Goal: Task Accomplishment & Management: Manage account settings

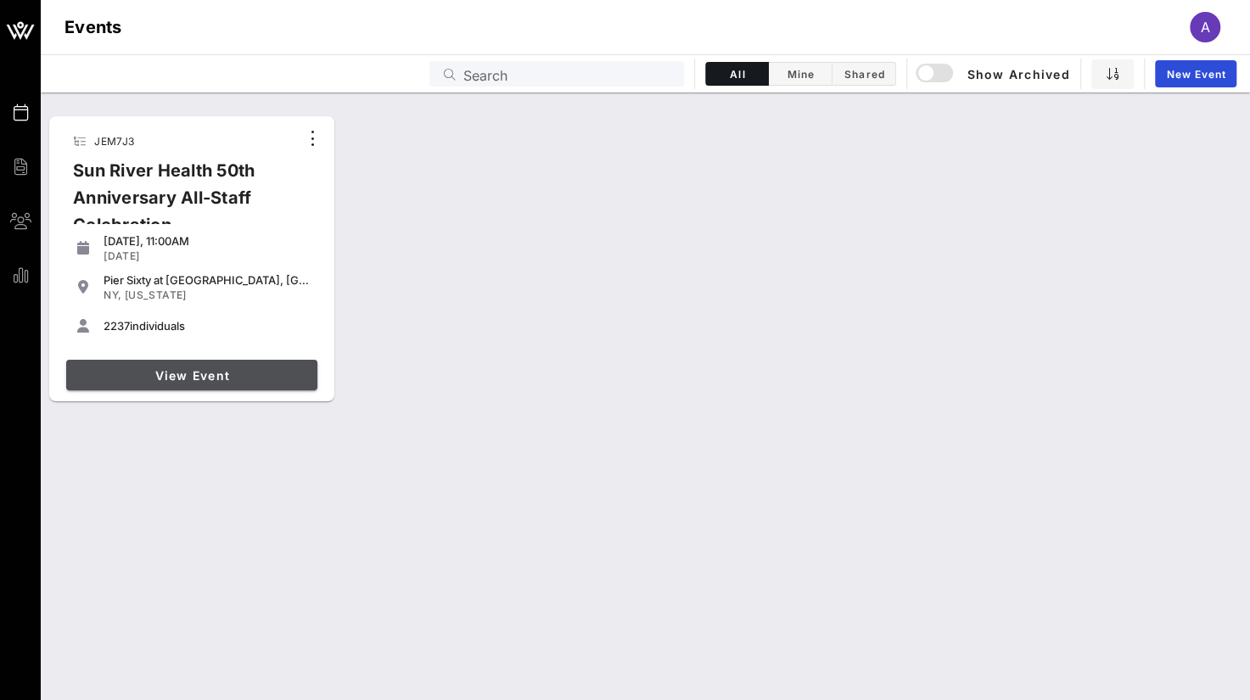
click at [194, 369] on span "View Event" at bounding box center [192, 375] width 238 height 14
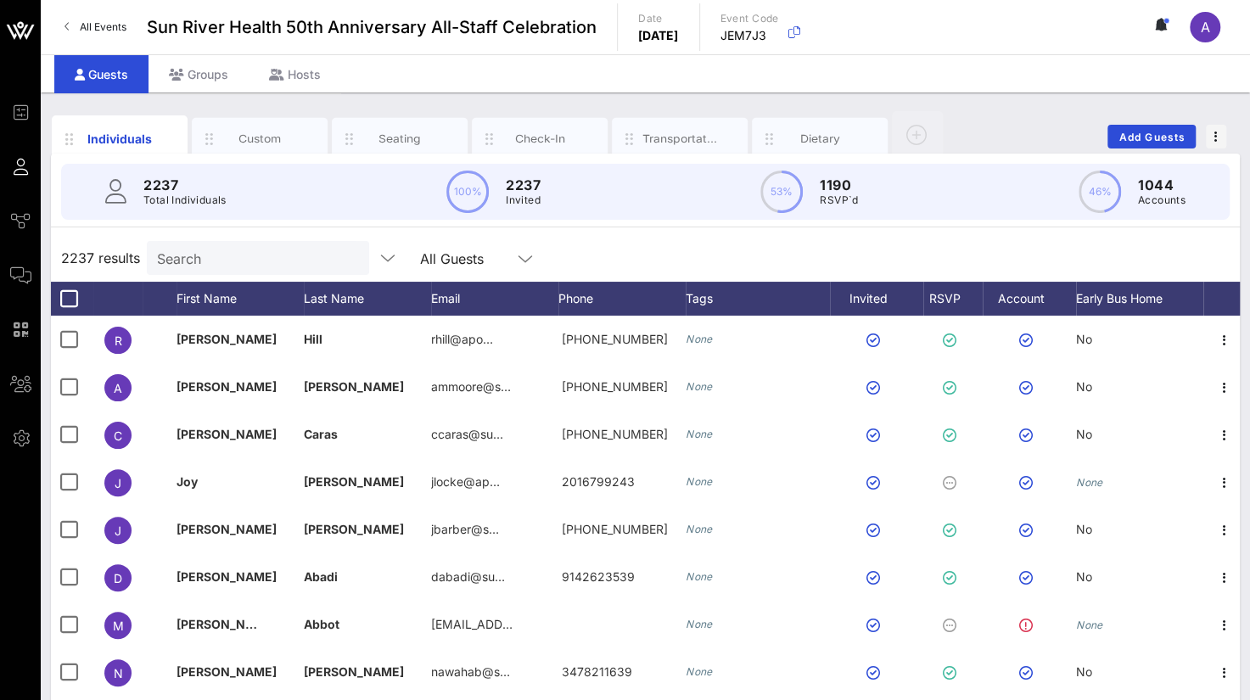
click at [195, 255] on input "Search" at bounding box center [256, 258] width 199 height 22
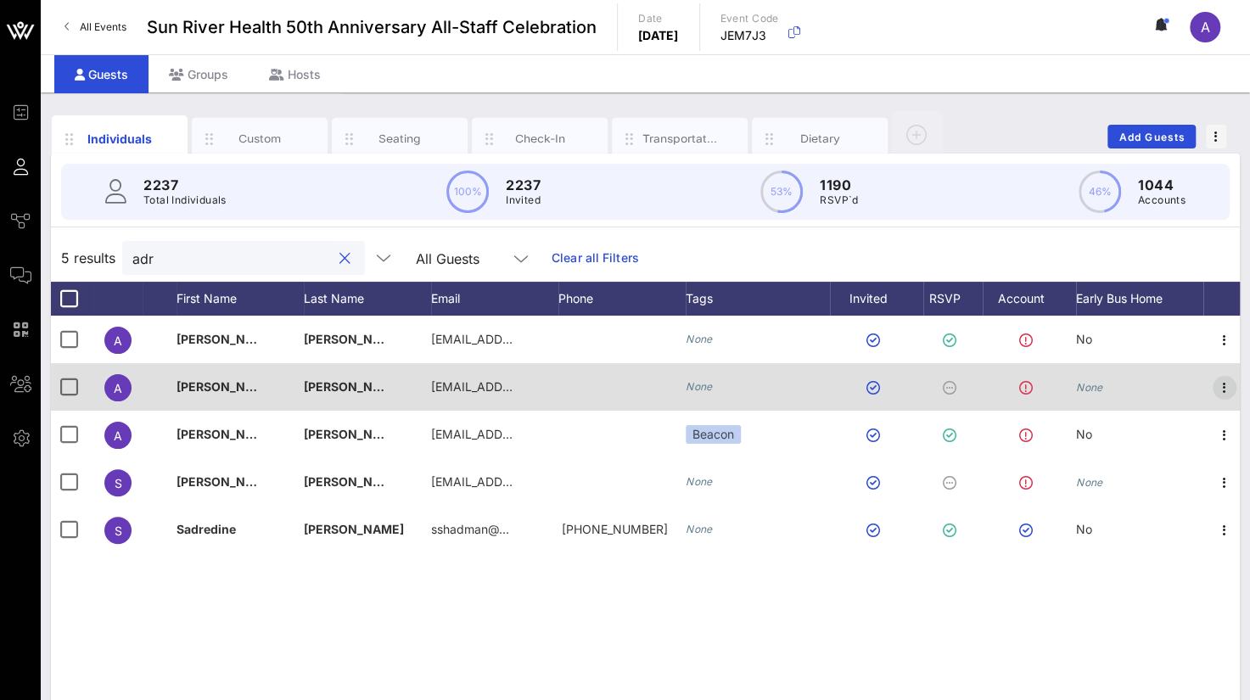
type input "adr"
click at [1220, 380] on icon "button" at bounding box center [1225, 388] width 20 height 20
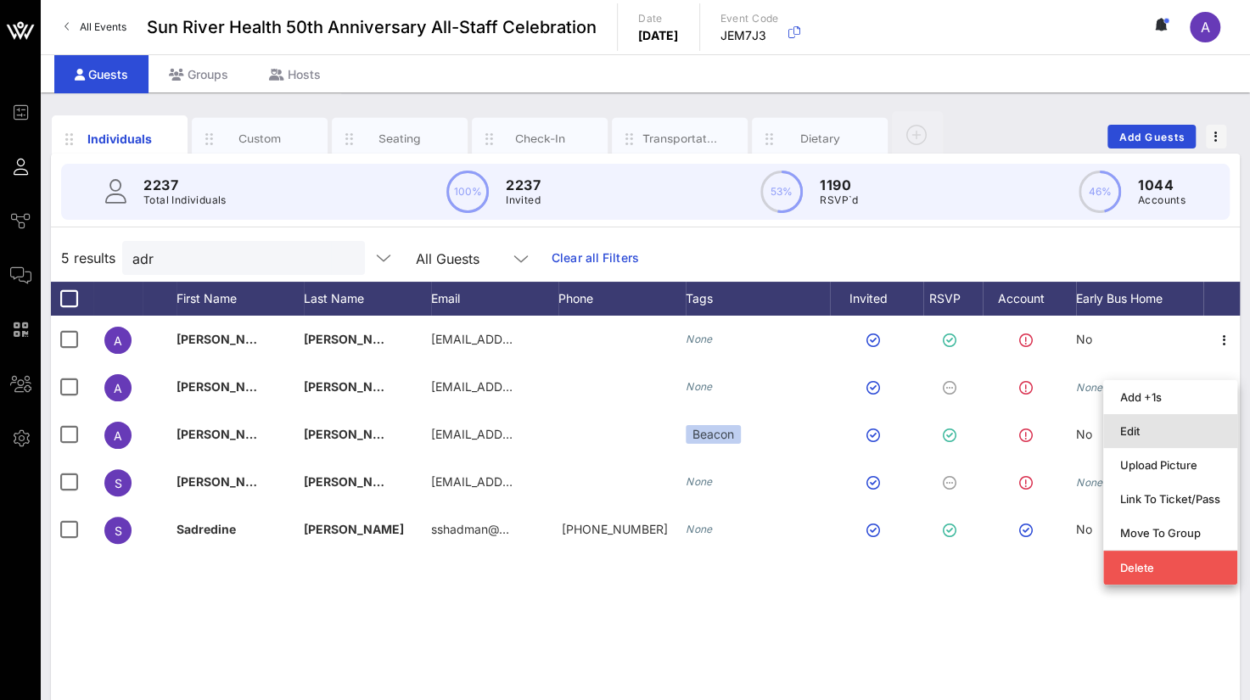
click at [1138, 427] on div "Edit" at bounding box center [1171, 431] width 100 height 14
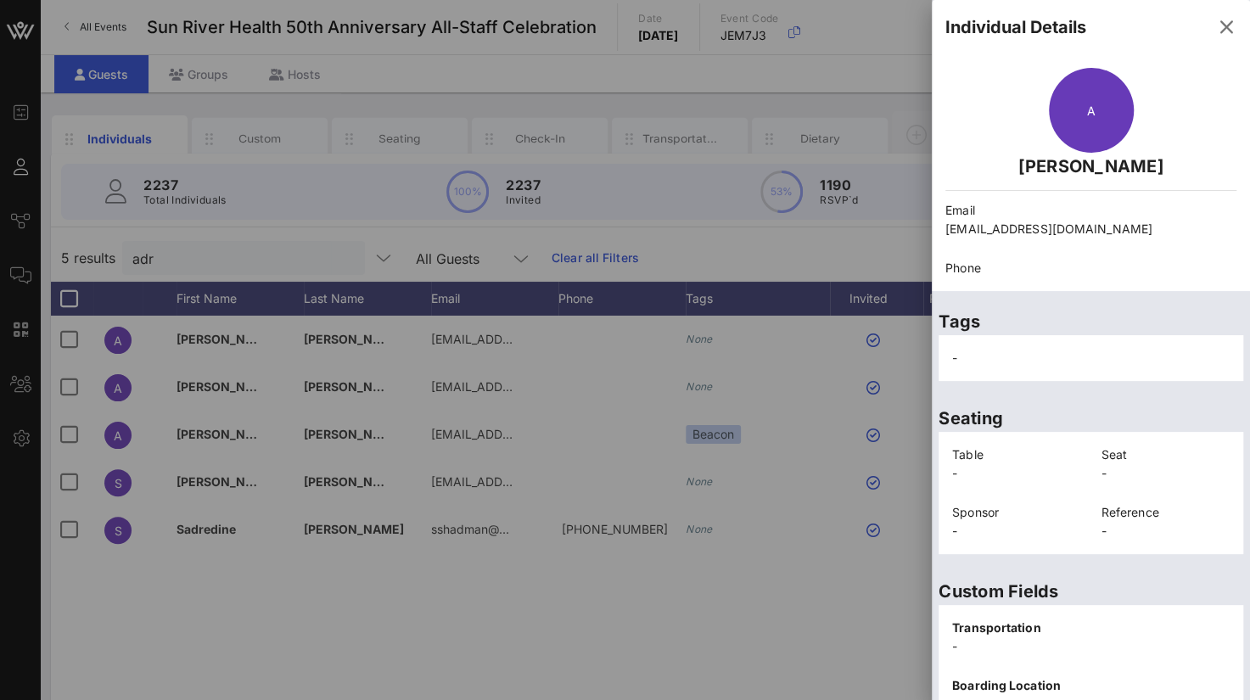
scroll to position [255, 0]
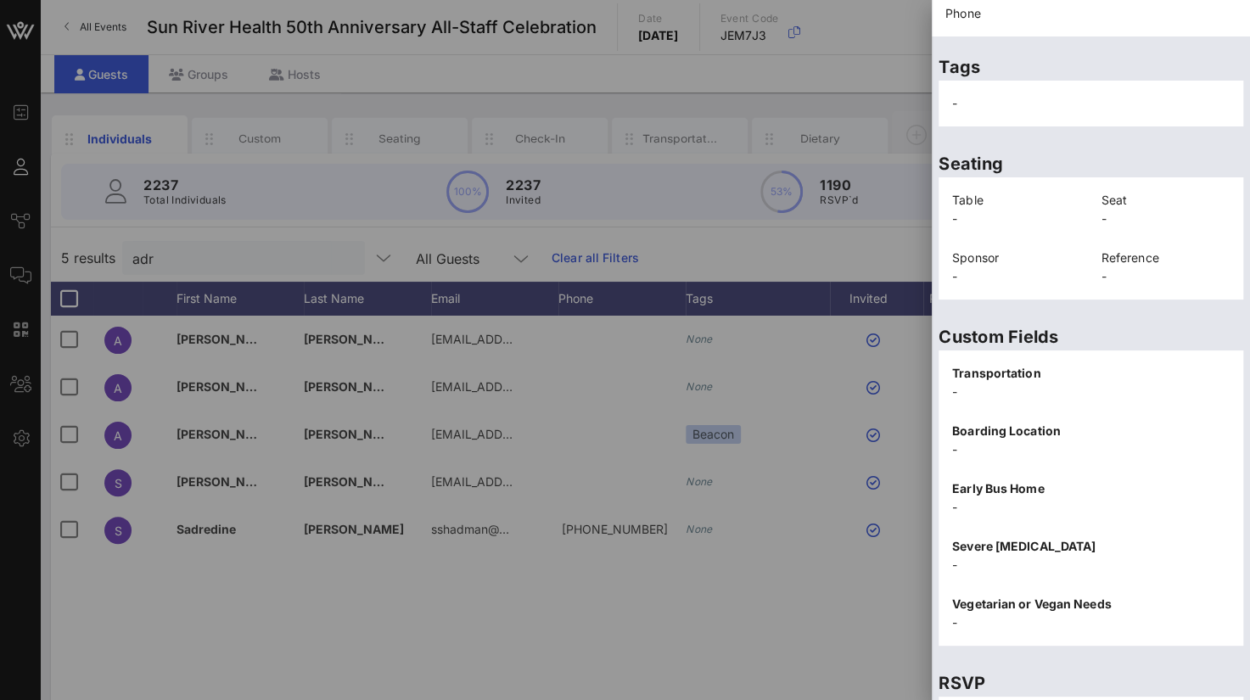
click at [1008, 377] on p "Transportation" at bounding box center [1091, 373] width 278 height 19
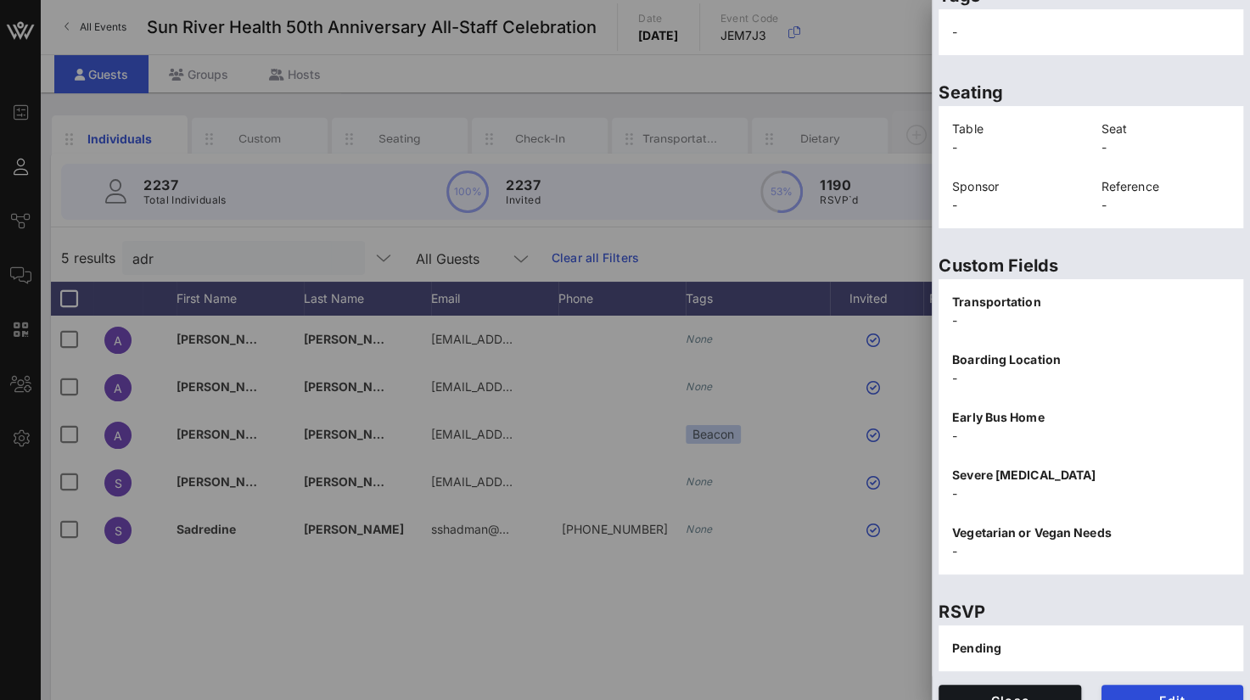
scroll to position [351, 0]
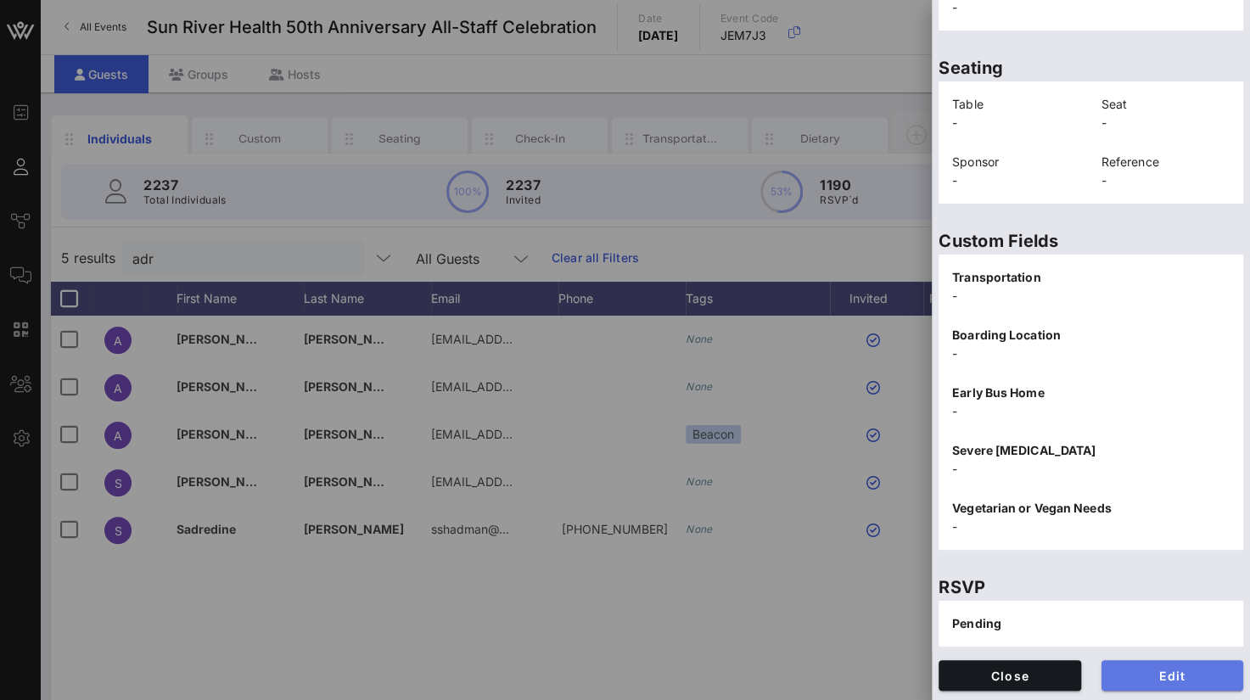
click at [1121, 677] on span "Edit" at bounding box center [1172, 676] width 115 height 14
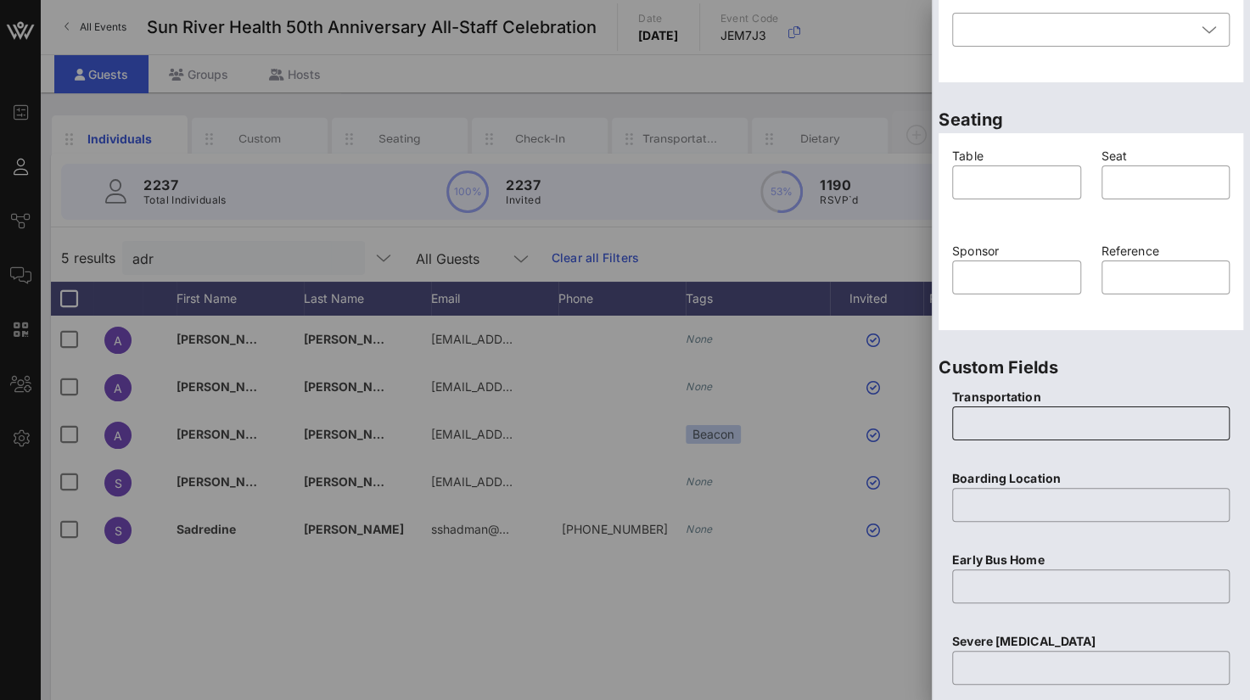
click at [1008, 428] on input "text" at bounding box center [1091, 423] width 257 height 27
type input "Yes"
click at [982, 510] on input "text" at bounding box center [1091, 505] width 257 height 27
click at [1009, 593] on input "text" at bounding box center [1091, 586] width 257 height 27
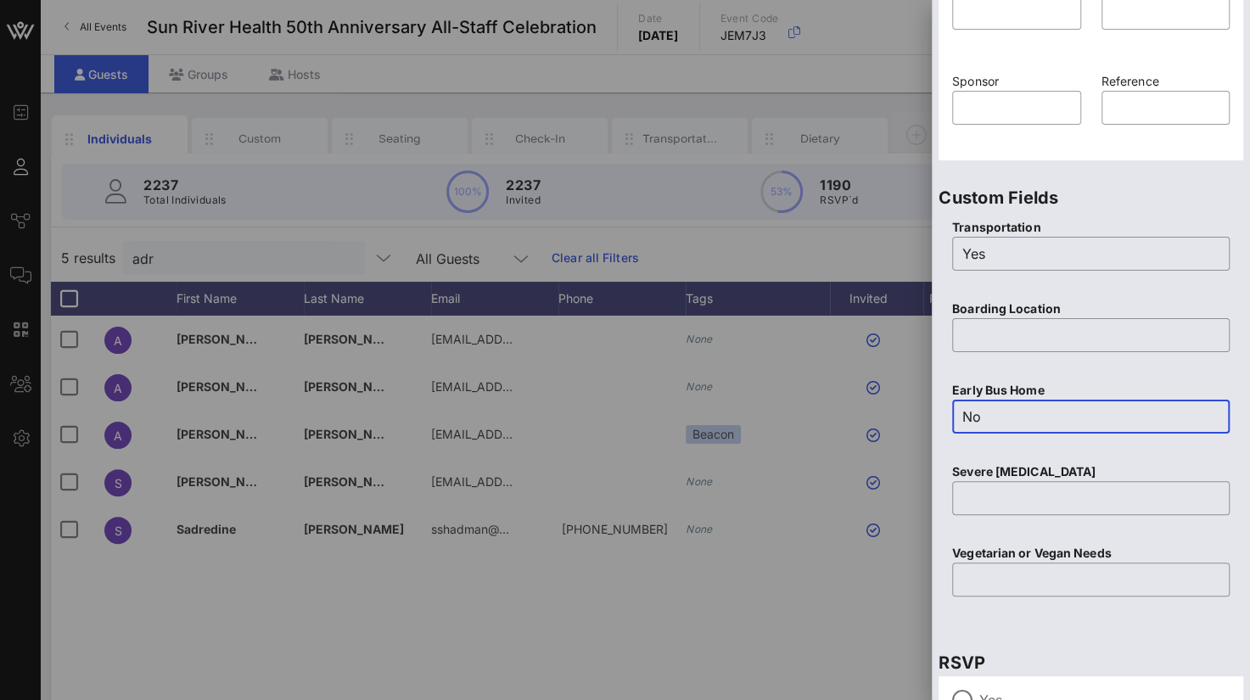
scroll to position [605, 0]
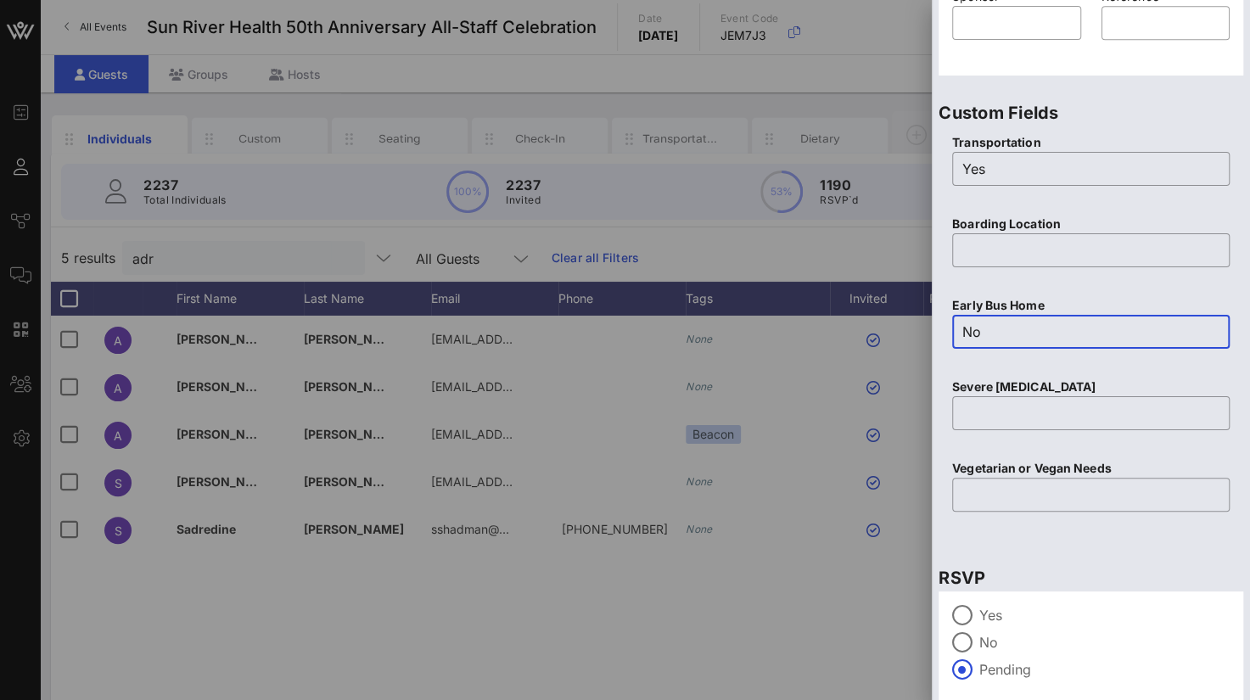
type input "No"
click at [975, 391] on p "Severe [MEDICAL_DATA]" at bounding box center [1091, 387] width 278 height 19
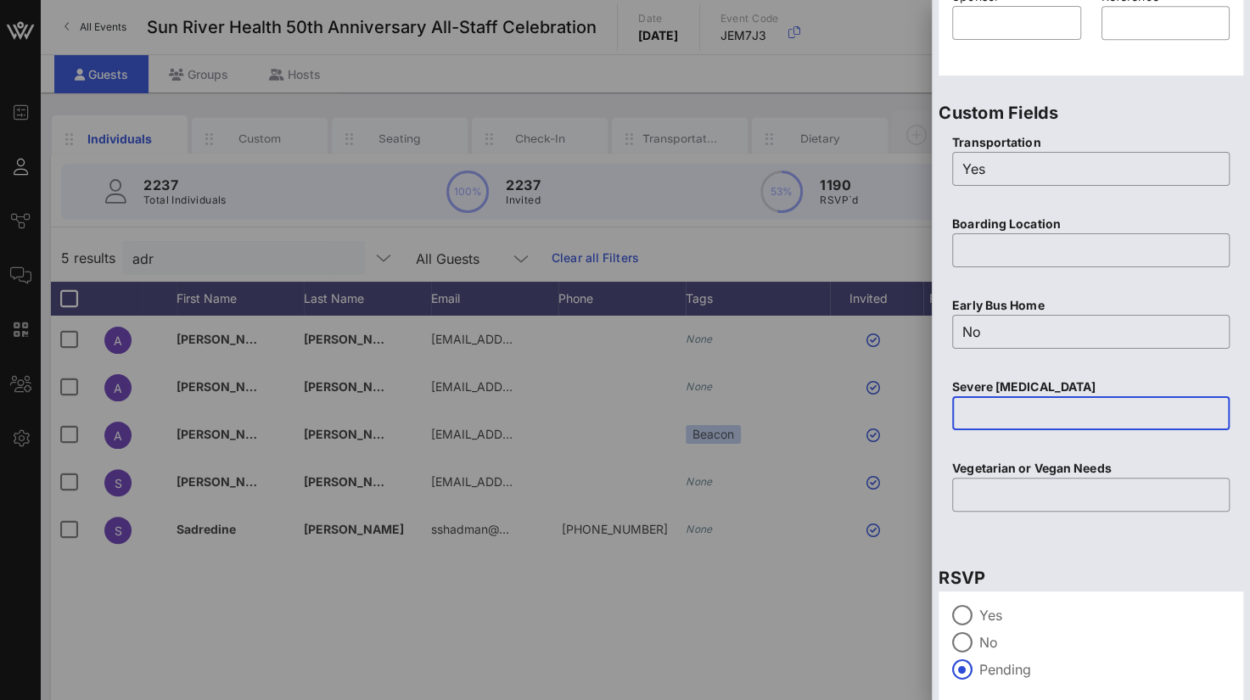
click at [975, 420] on input "text" at bounding box center [1091, 413] width 257 height 27
type input "No"
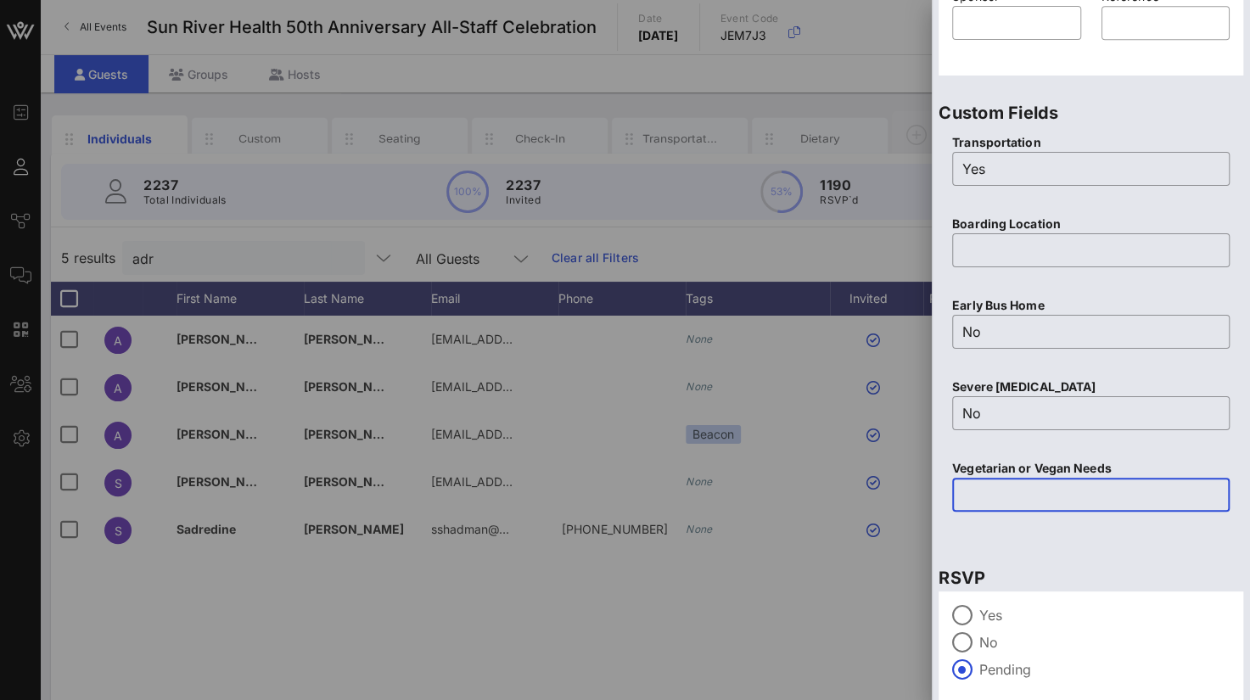
click at [987, 495] on input "text" at bounding box center [1091, 494] width 257 height 27
drag, startPoint x: 981, startPoint y: 265, endPoint x: 980, endPoint y: 254, distance: 11.2
type input "No pork, no shrimp"
click at [981, 264] on div at bounding box center [1091, 250] width 257 height 34
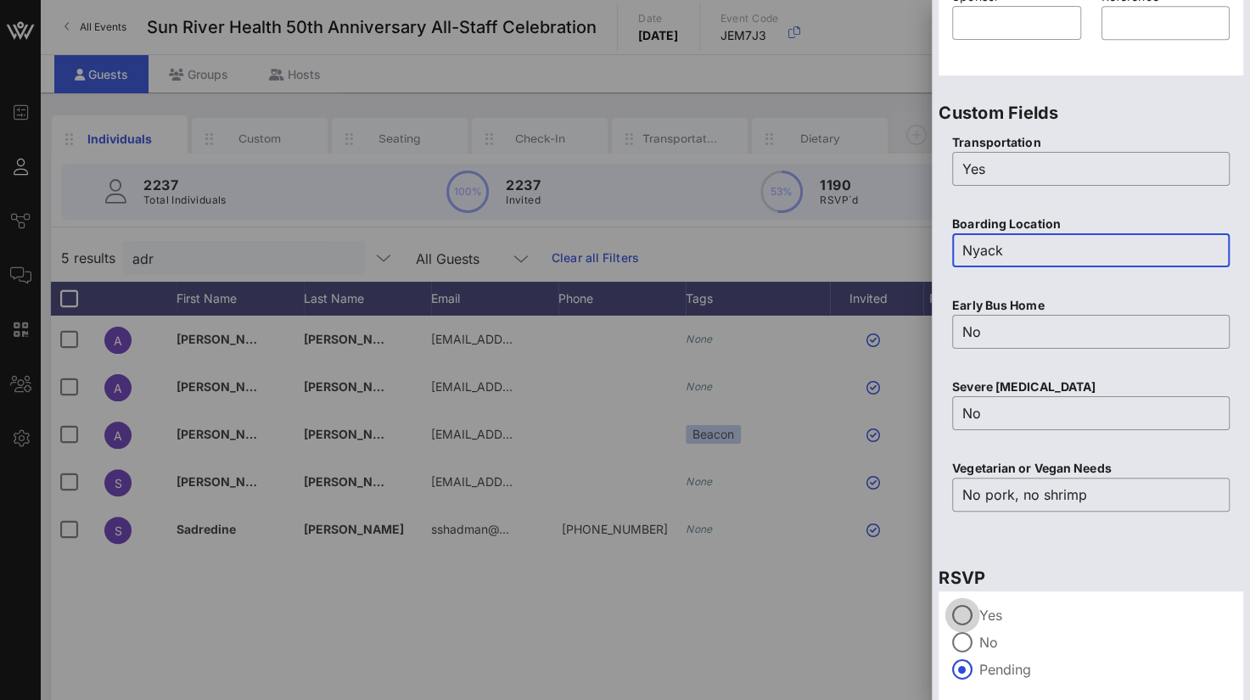
type input "Nyack"
drag, startPoint x: 951, startPoint y: 609, endPoint x: 987, endPoint y: 607, distance: 36.5
click at [951, 609] on div at bounding box center [962, 615] width 29 height 29
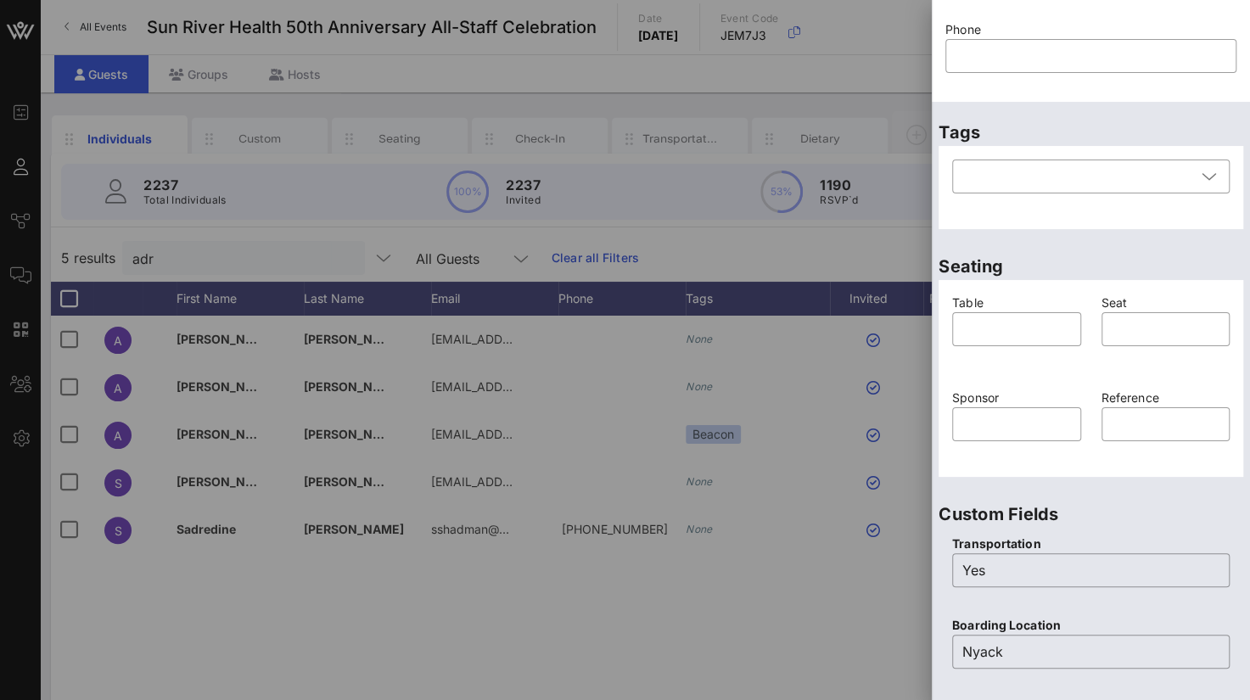
scroll to position [76, 0]
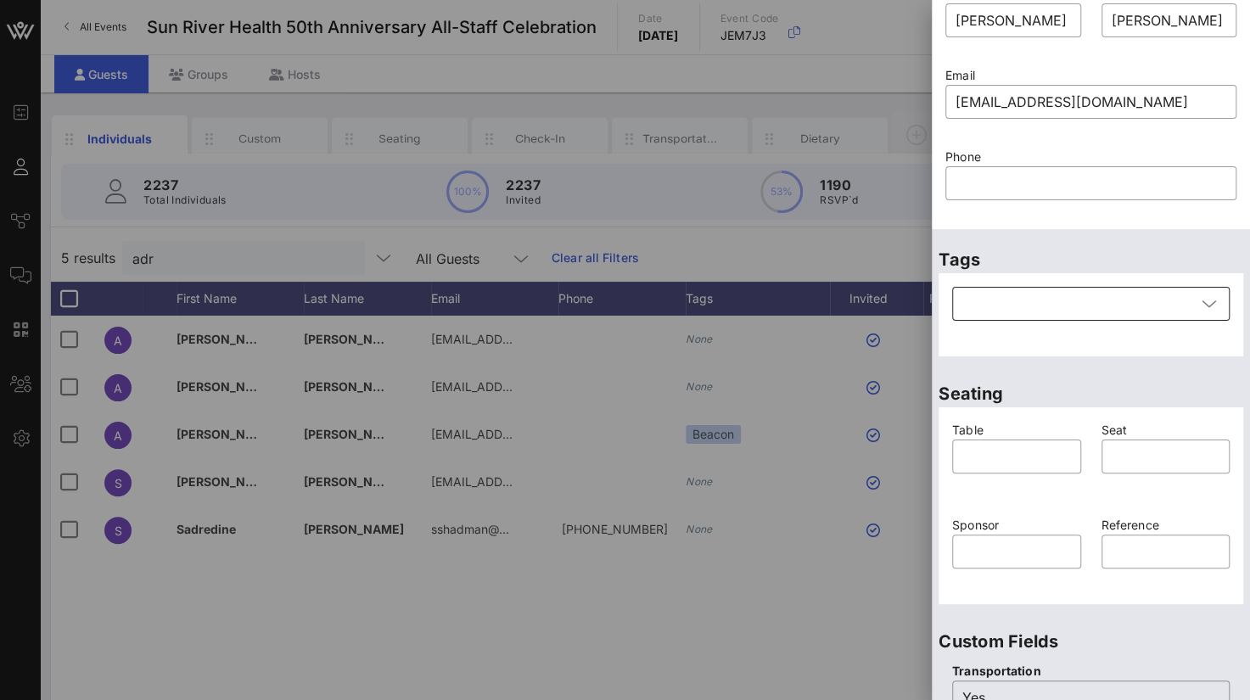
click at [1202, 302] on icon at bounding box center [1209, 304] width 15 height 20
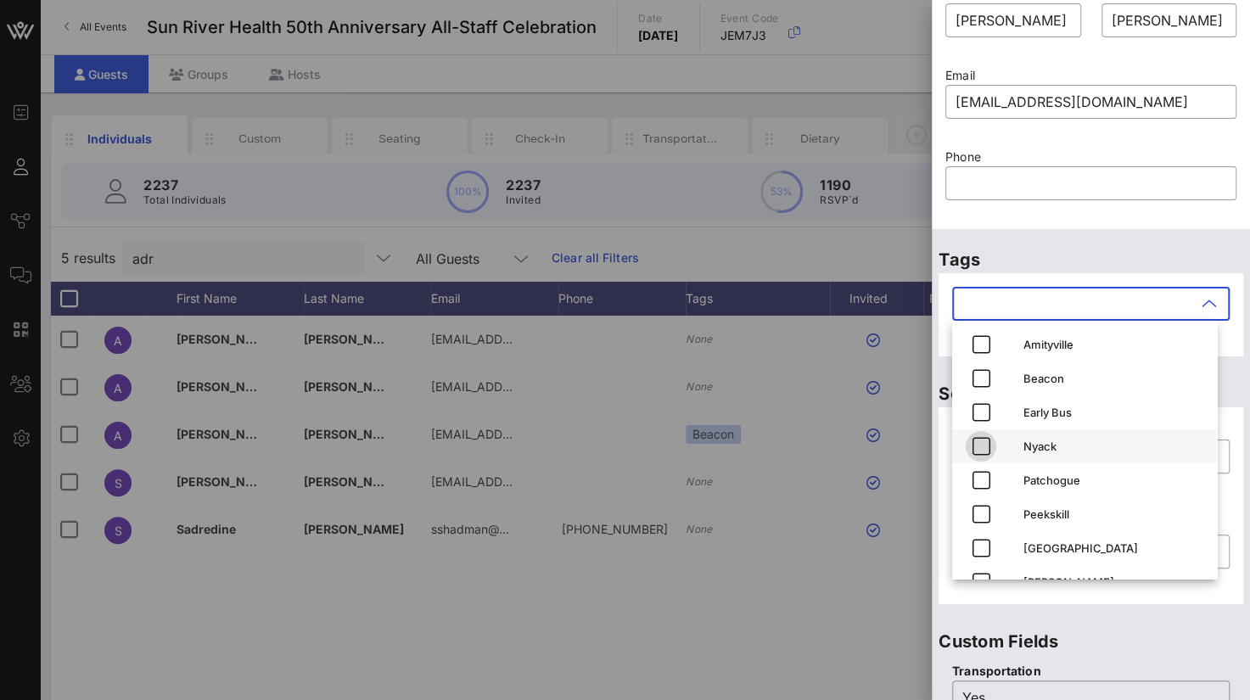
click at [986, 437] on icon "button" at bounding box center [981, 446] width 20 height 20
click at [1199, 211] on div at bounding box center [1091, 210] width 271 height 12
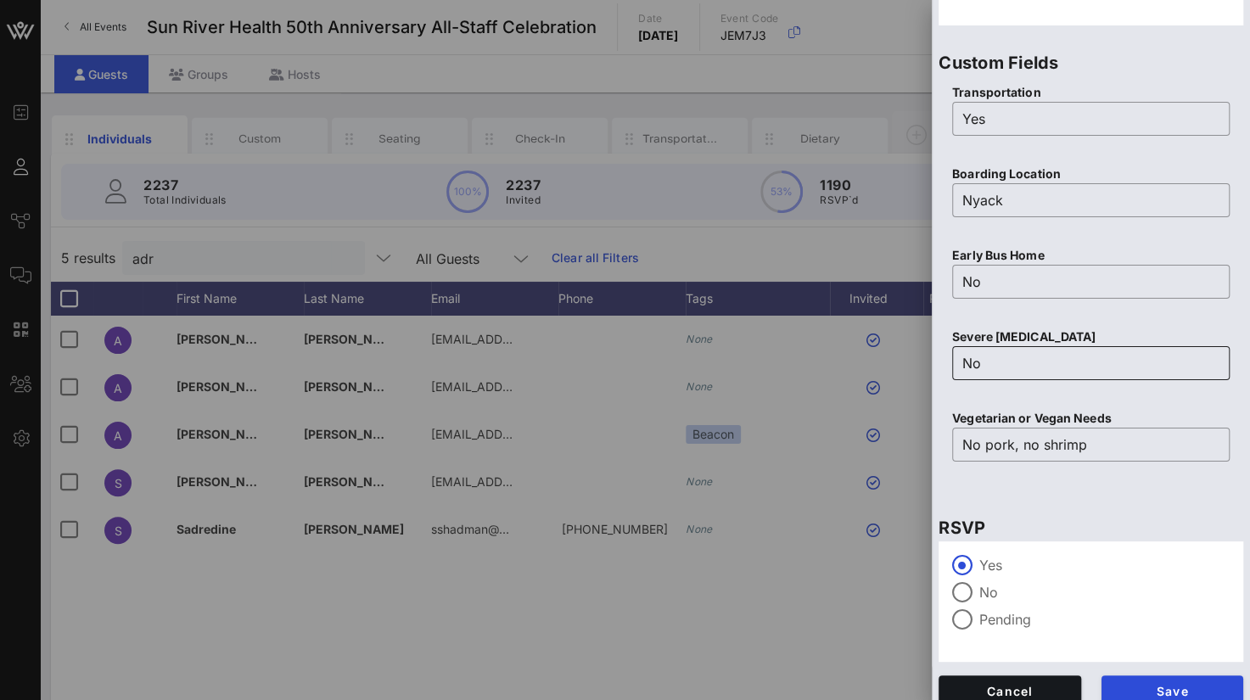
scroll to position [671, 0]
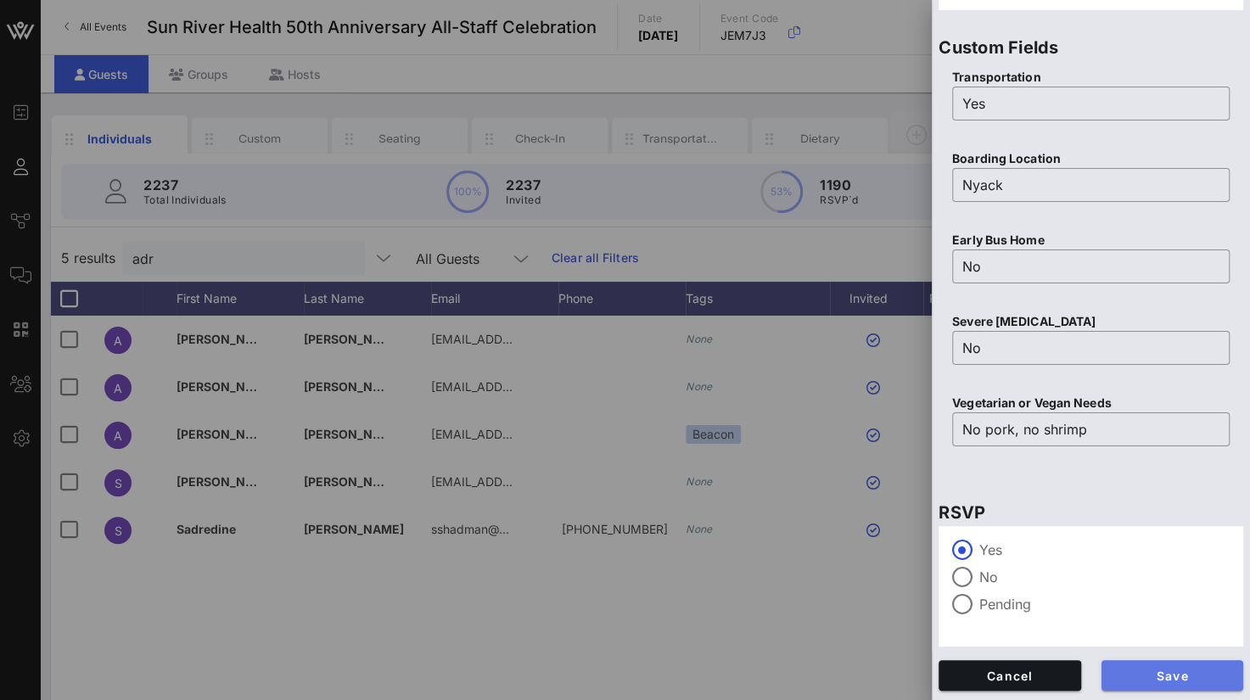
click at [1143, 666] on button "Save" at bounding box center [1173, 675] width 143 height 31
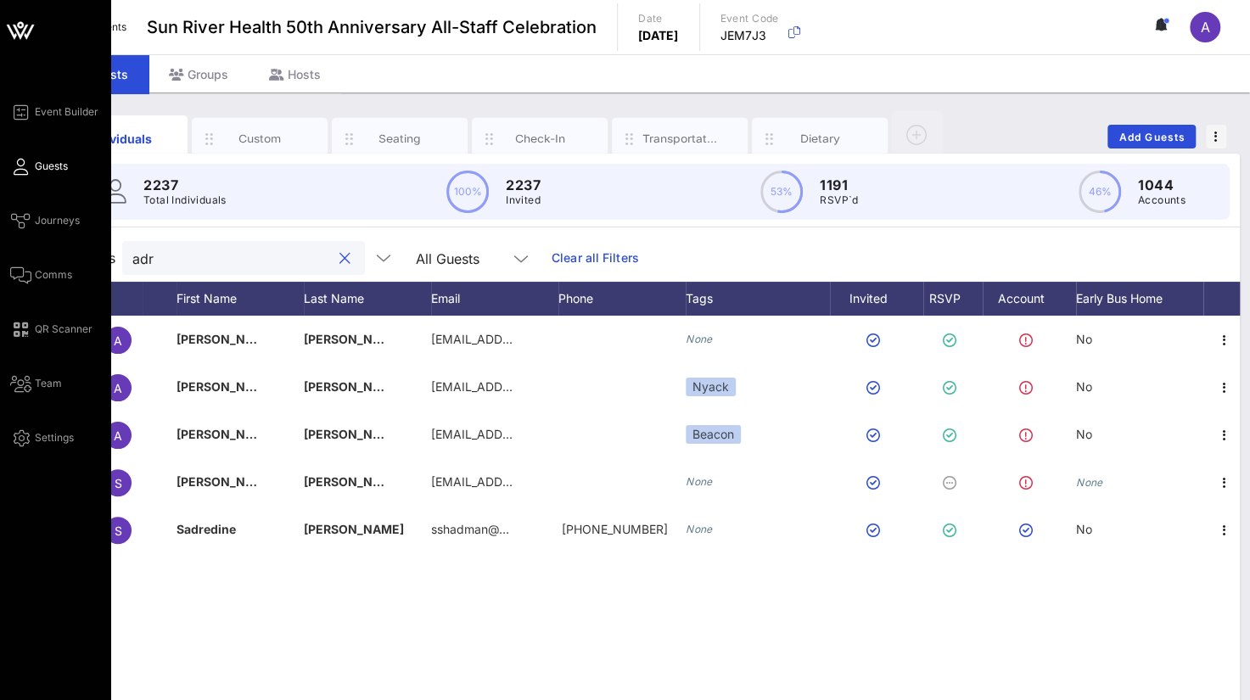
drag, startPoint x: 219, startPoint y: 263, endPoint x: 25, endPoint y: 261, distance: 194.4
click at [25, 261] on div "Event Builder Guests Journeys Comms QR Scanner Team Settings Sun River Health 5…" at bounding box center [625, 421] width 1250 height 842
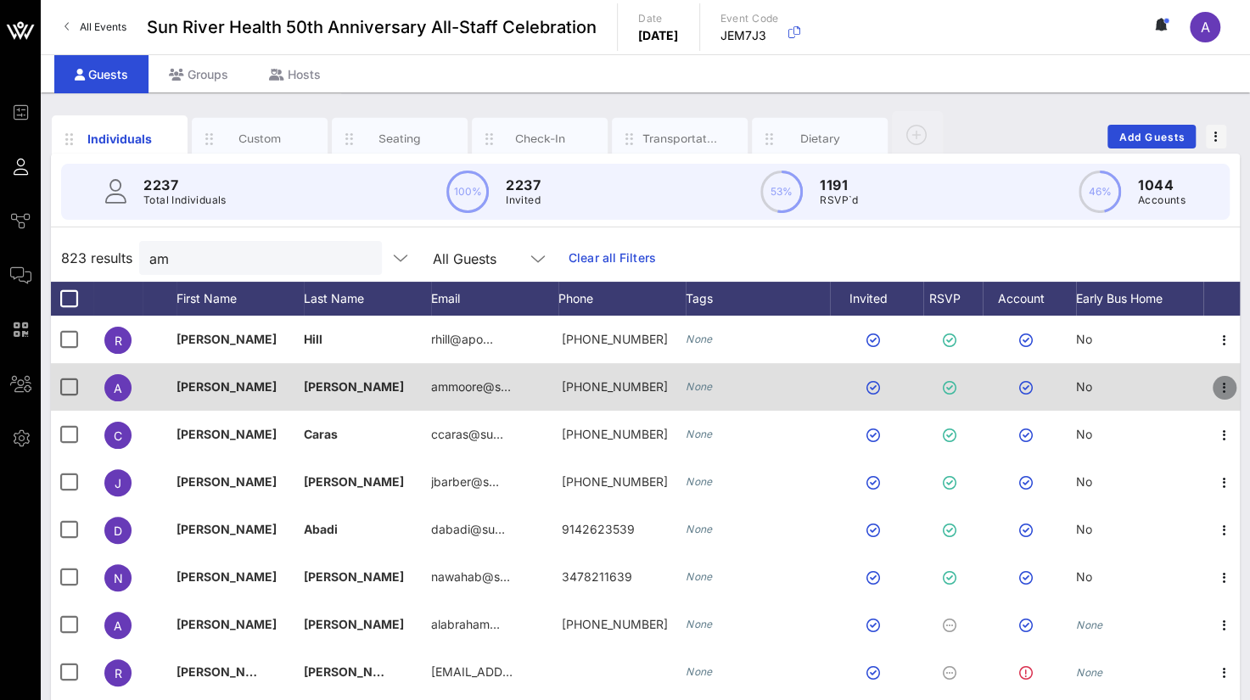
click at [1226, 391] on icon "button" at bounding box center [1225, 388] width 20 height 20
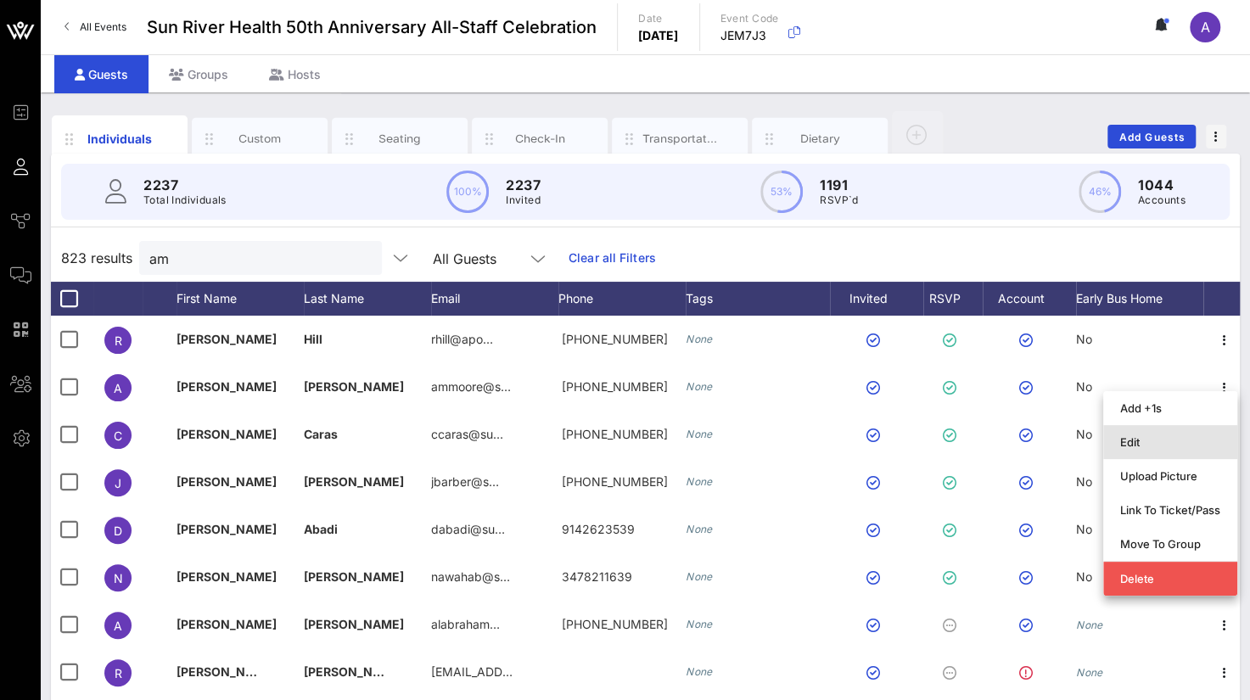
click at [1154, 438] on div "Edit" at bounding box center [1171, 442] width 100 height 14
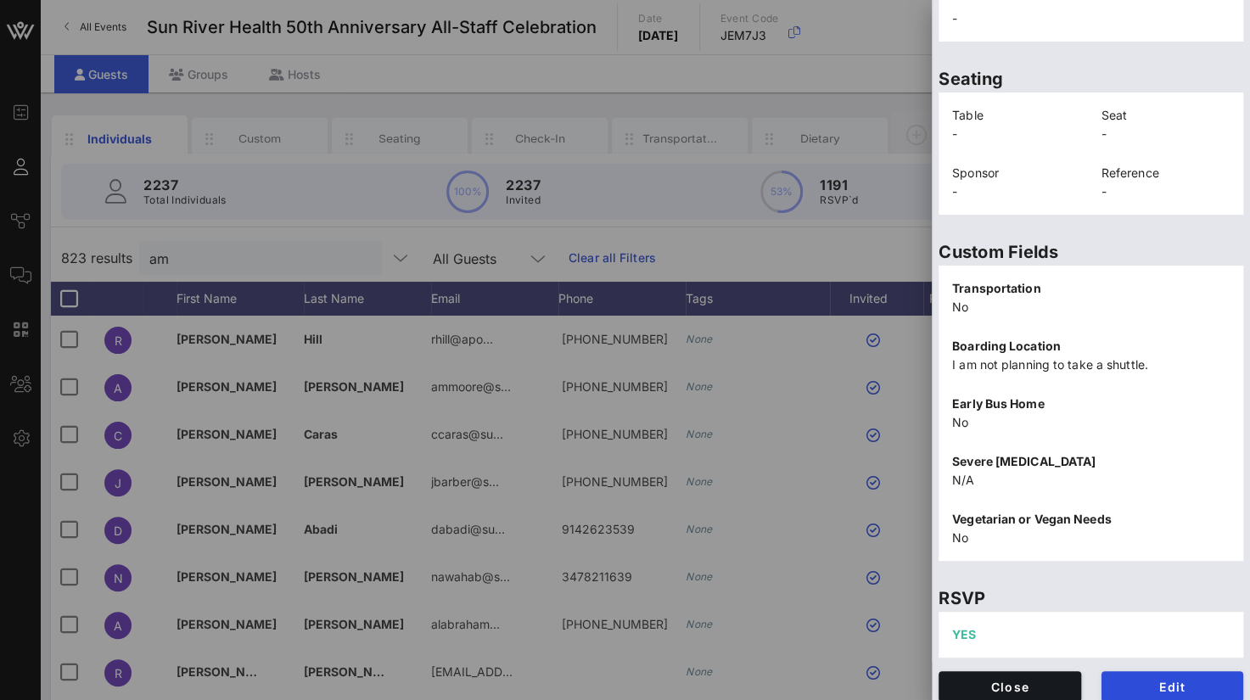
scroll to position [369, 0]
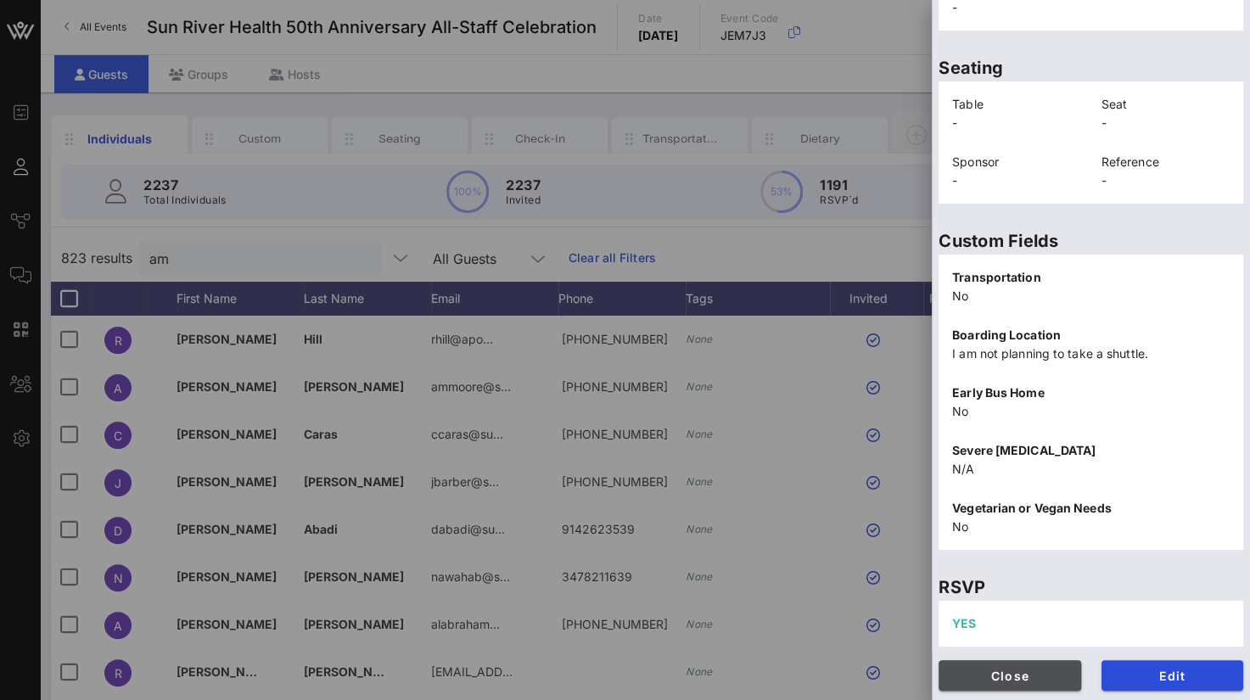
click at [1017, 674] on span "Close" at bounding box center [1009, 676] width 115 height 14
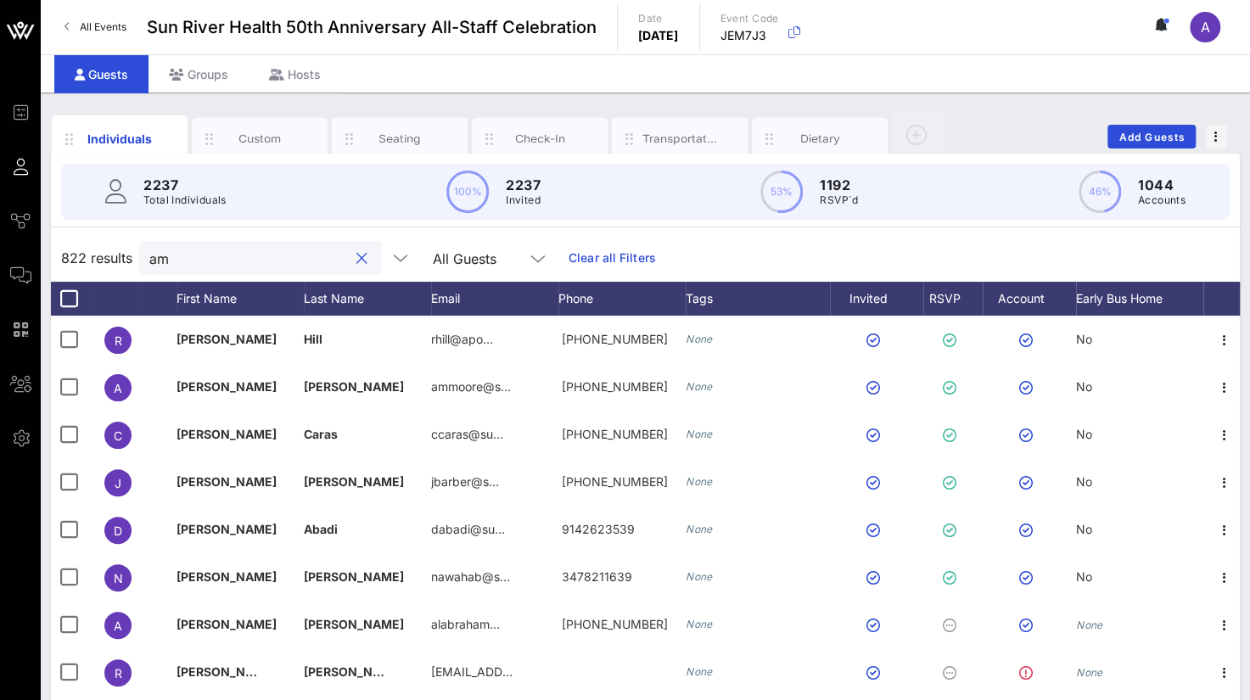
drag, startPoint x: 253, startPoint y: 247, endPoint x: 98, endPoint y: 262, distance: 155.3
click at [98, 262] on div "822 results am All Guests Clear all Filters" at bounding box center [645, 258] width 1189 height 48
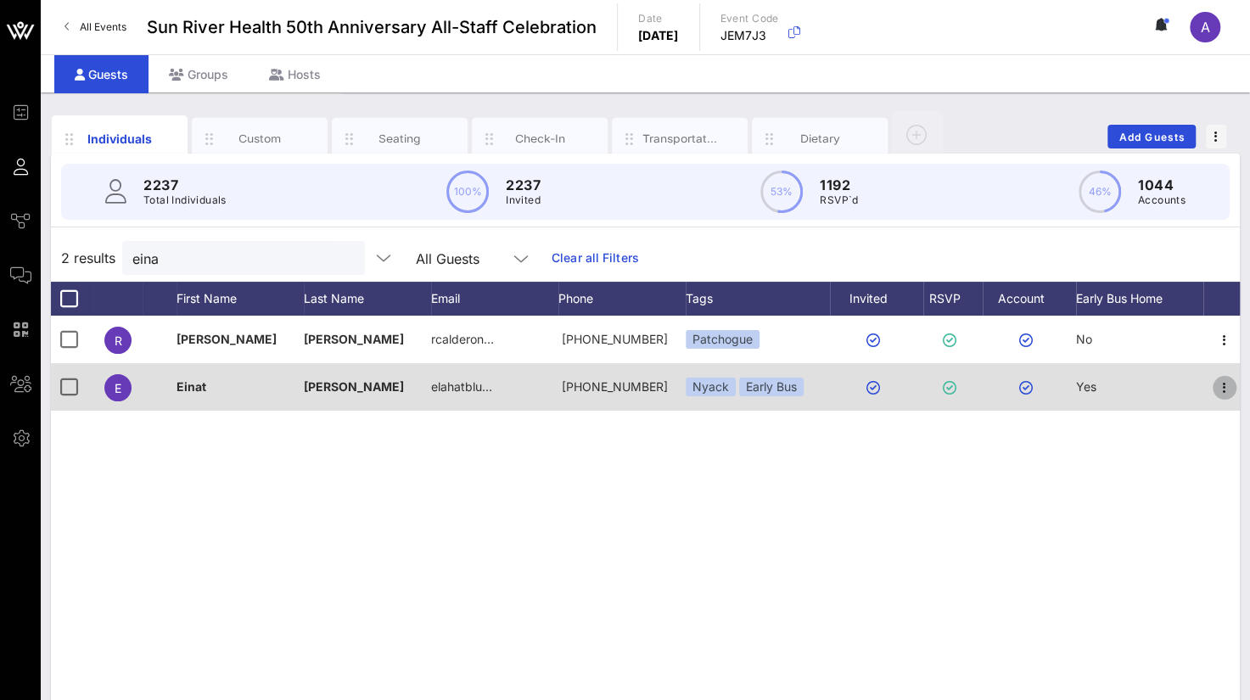
click at [1218, 388] on icon "button" at bounding box center [1225, 388] width 20 height 20
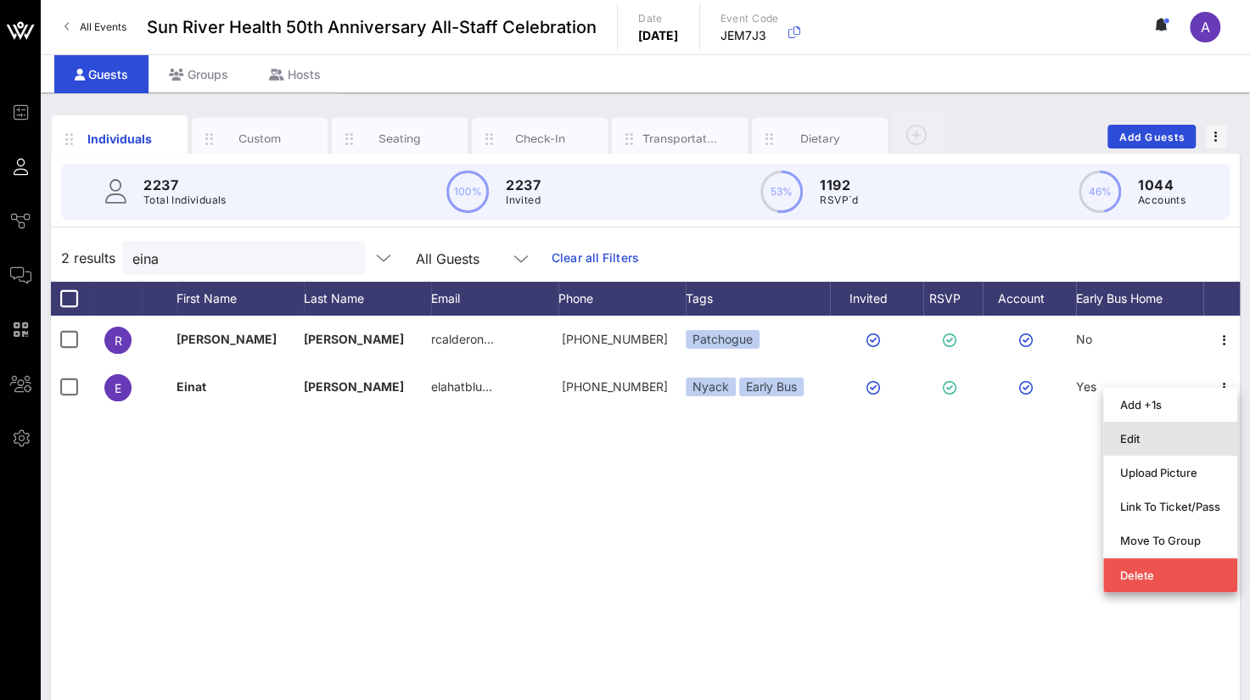
click at [1165, 441] on div "Edit" at bounding box center [1171, 439] width 100 height 14
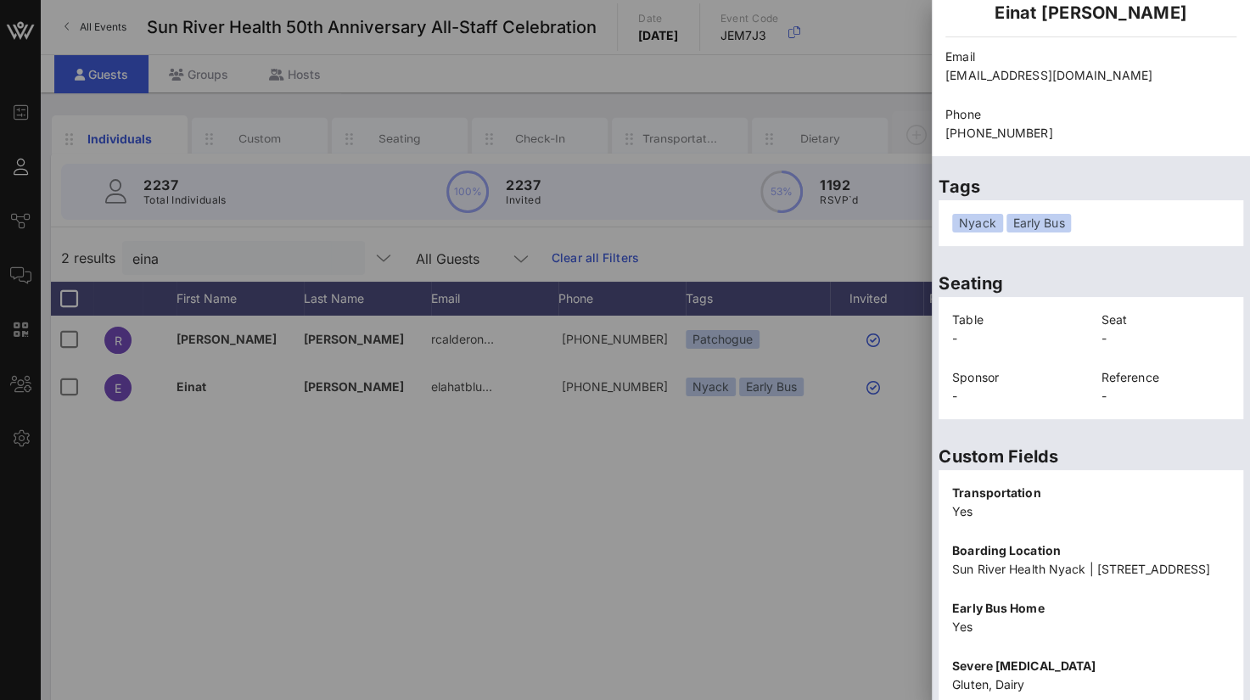
scroll to position [388, 0]
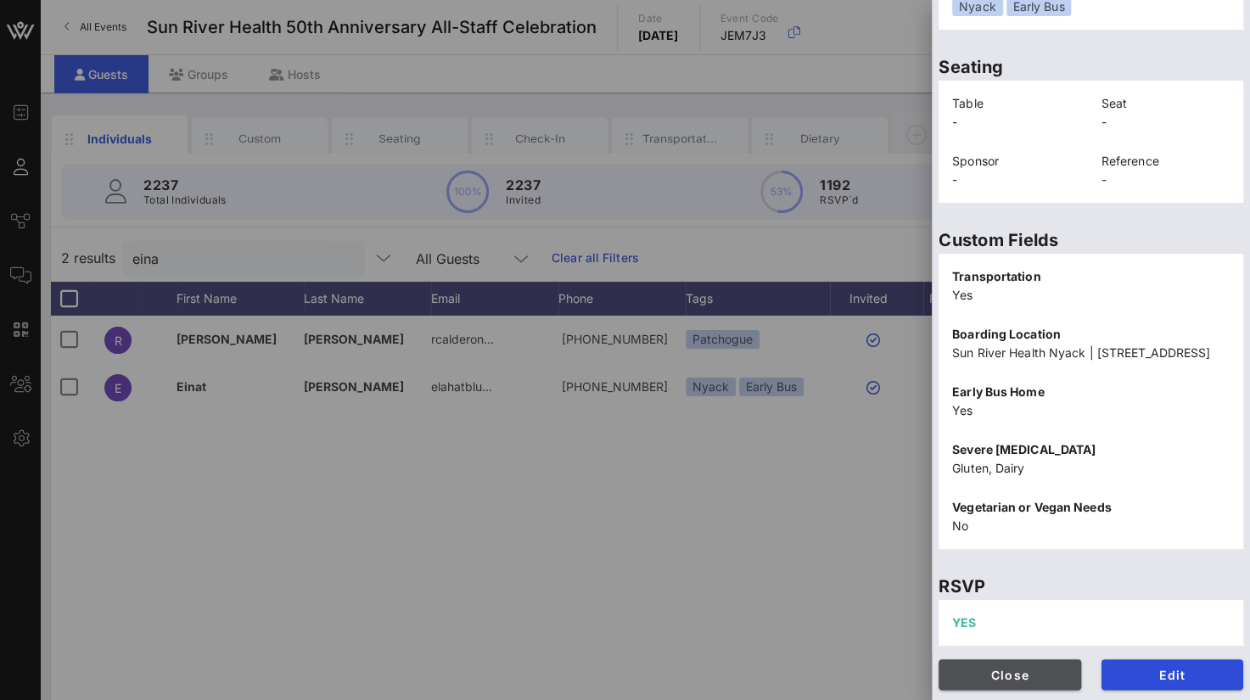
drag, startPoint x: 997, startPoint y: 682, endPoint x: 997, endPoint y: 671, distance: 11.0
click at [999, 682] on span "Close" at bounding box center [1009, 675] width 115 height 14
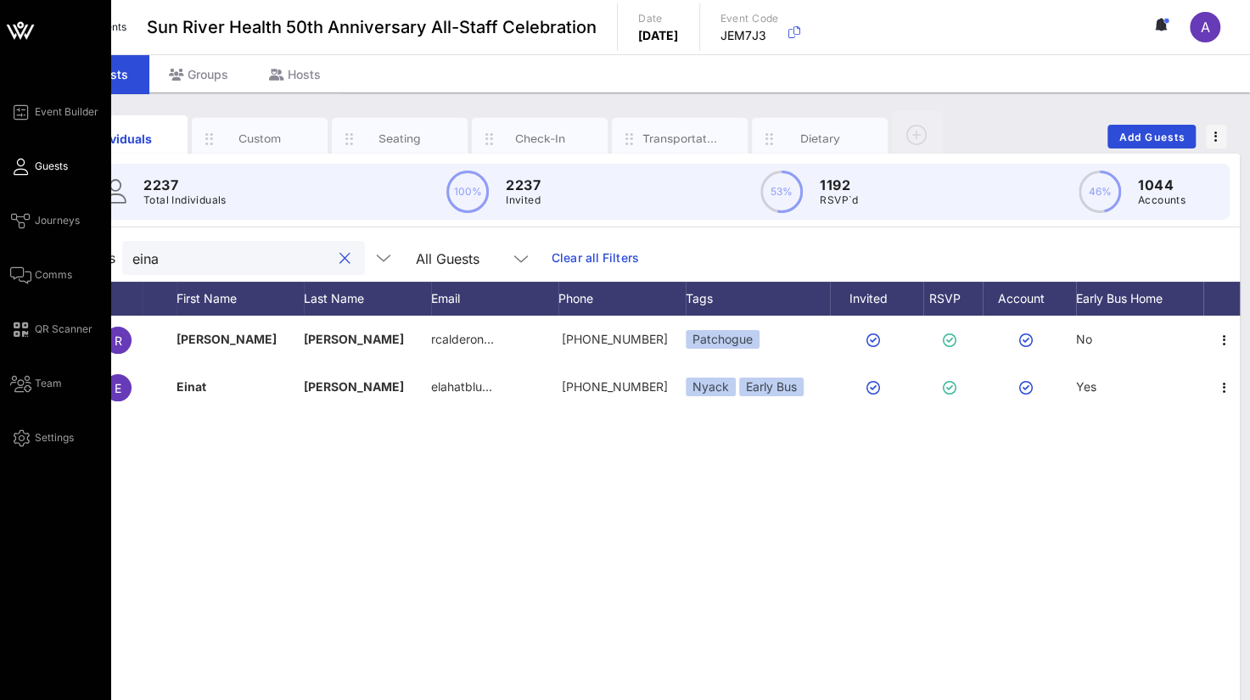
drag, startPoint x: 183, startPoint y: 260, endPoint x: 26, endPoint y: 261, distance: 156.2
click at [26, 261] on div "Event Builder Guests Journeys Comms QR Scanner Team Settings Sun River Health 5…" at bounding box center [625, 421] width 1250 height 842
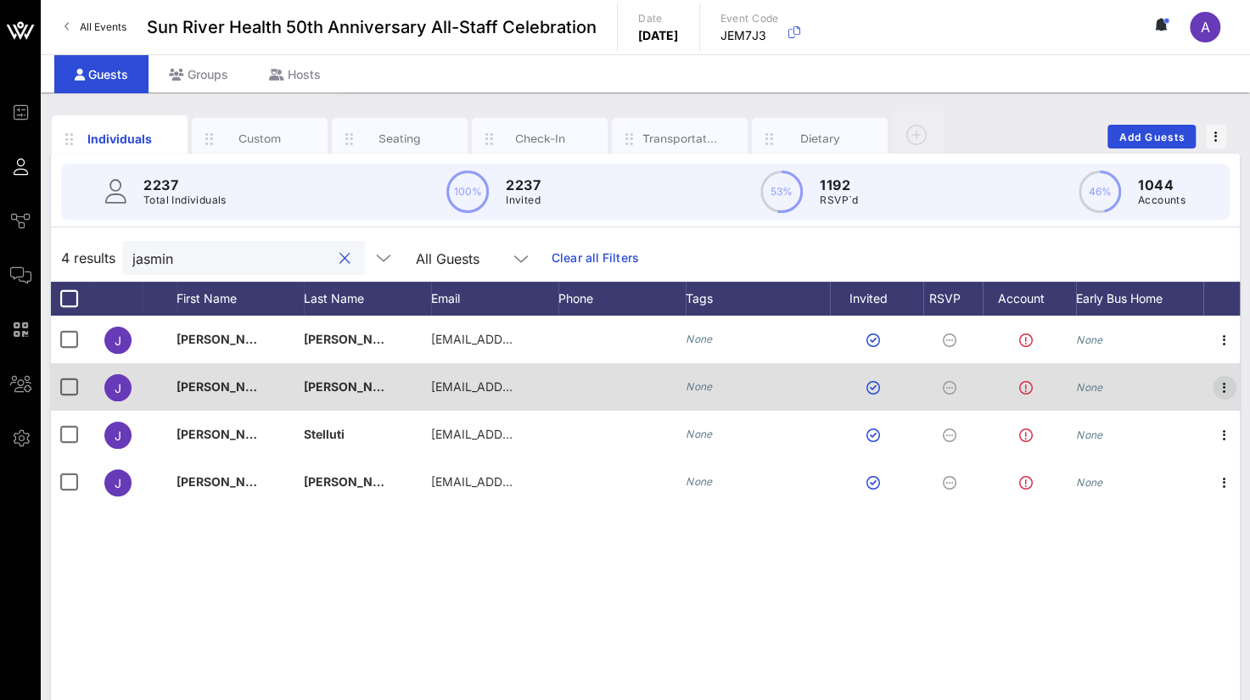
type input "jasmin"
click at [1225, 382] on icon "button" at bounding box center [1225, 388] width 20 height 20
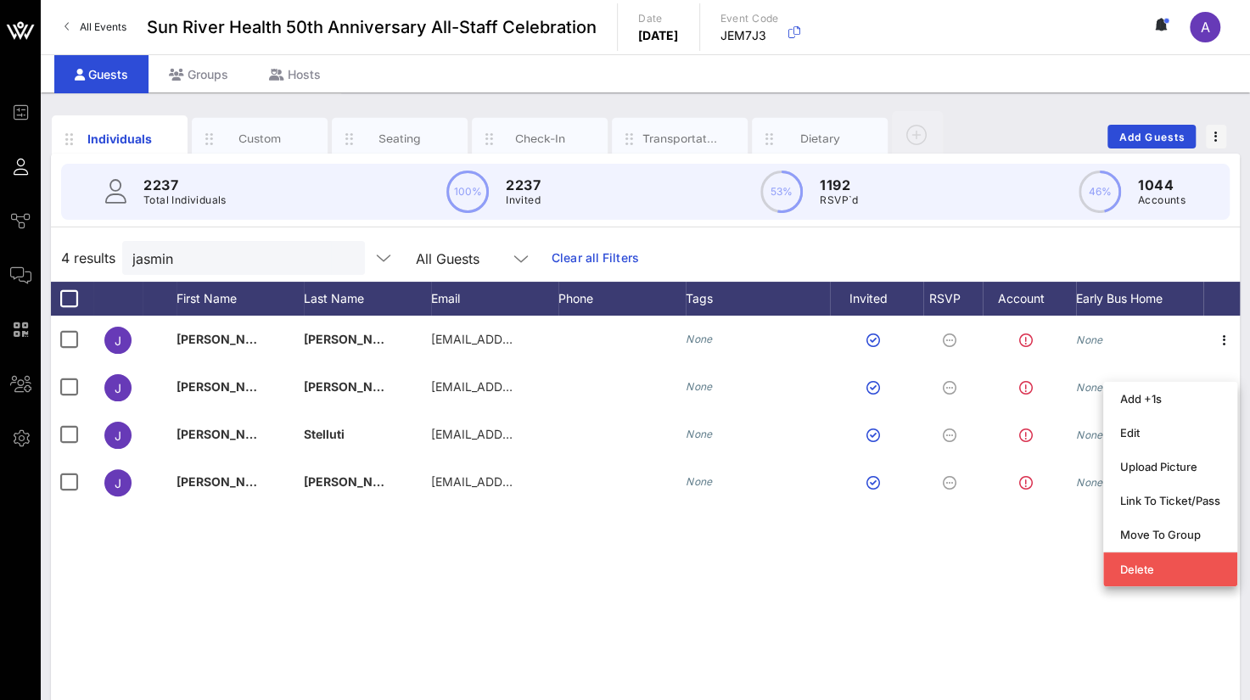
click at [708, 615] on div "J [PERSON_NAME] [EMAIL_ADDRESS][DOMAIN_NAME] None None J [PERSON_NAME] [EMAIL_A…" at bounding box center [645, 570] width 1189 height 509
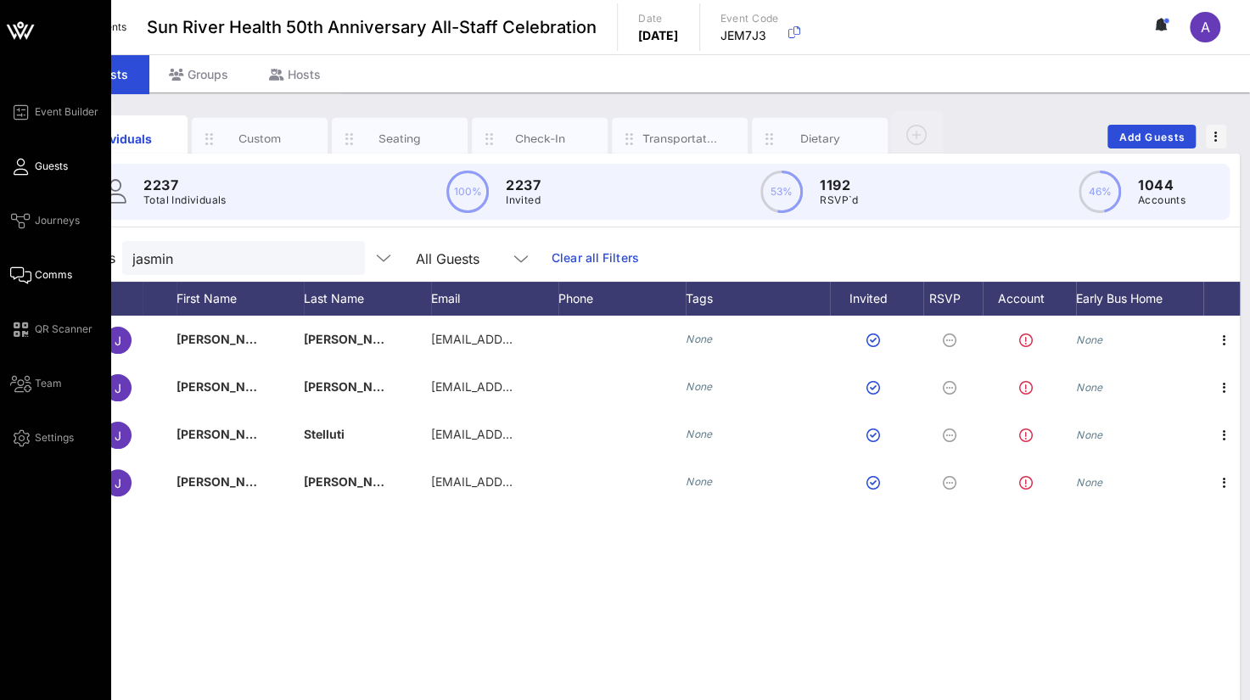
click at [34, 272] on link "Comms" at bounding box center [41, 275] width 62 height 20
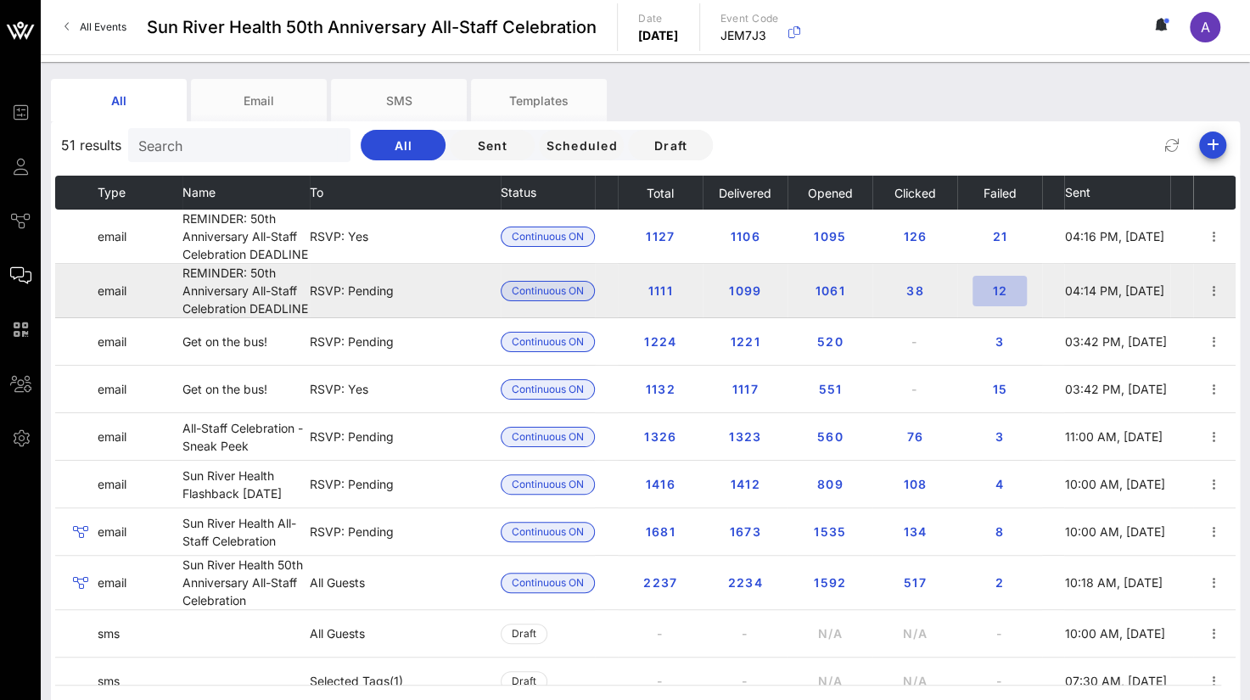
click at [1000, 295] on span "12" at bounding box center [999, 291] width 27 height 14
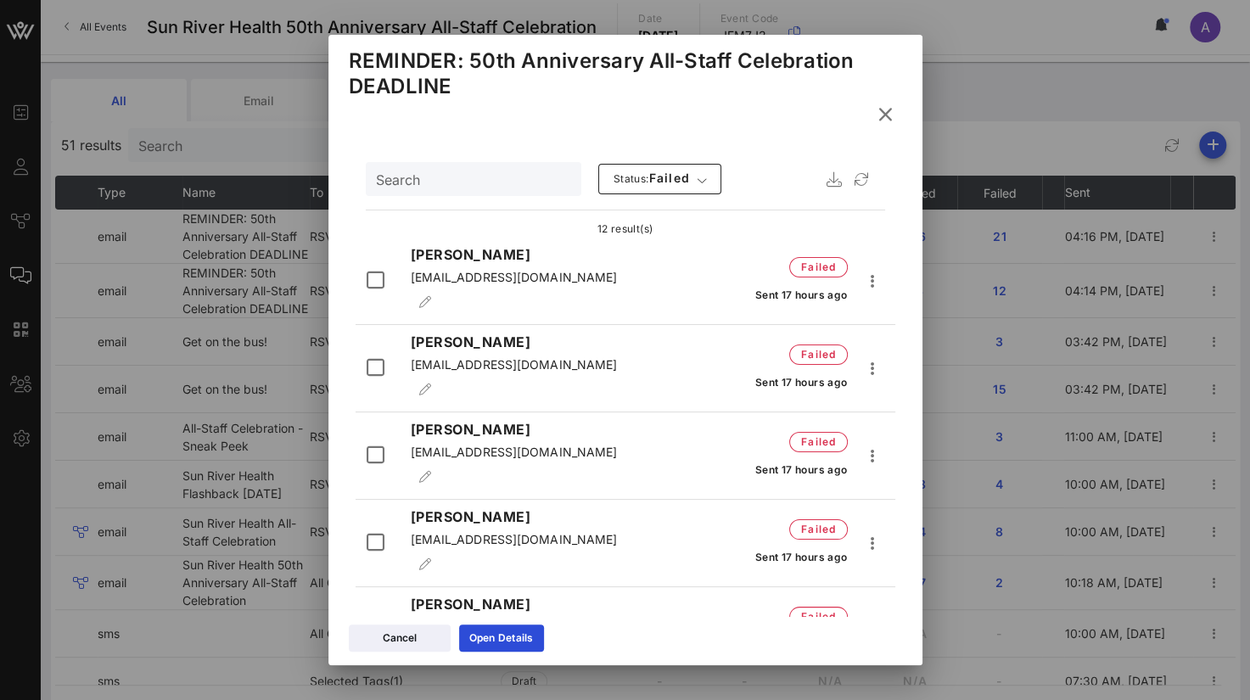
click at [884, 115] on icon at bounding box center [885, 114] width 27 height 29
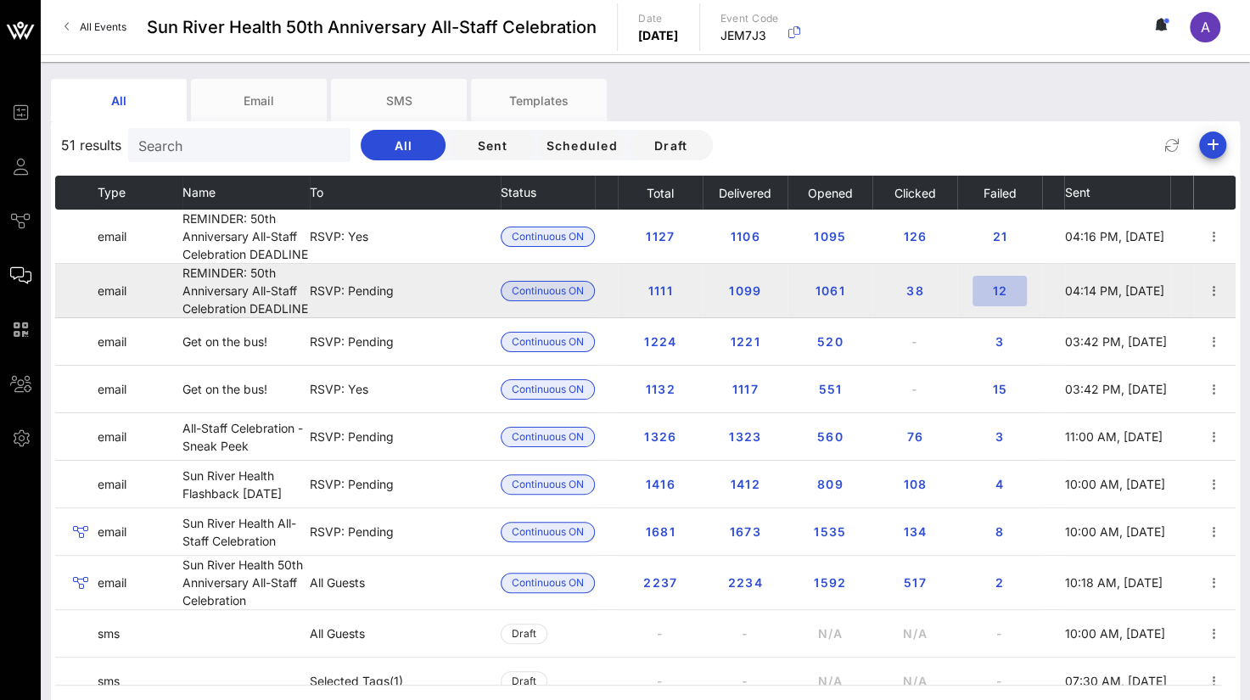
click at [996, 291] on span "12" at bounding box center [999, 291] width 27 height 14
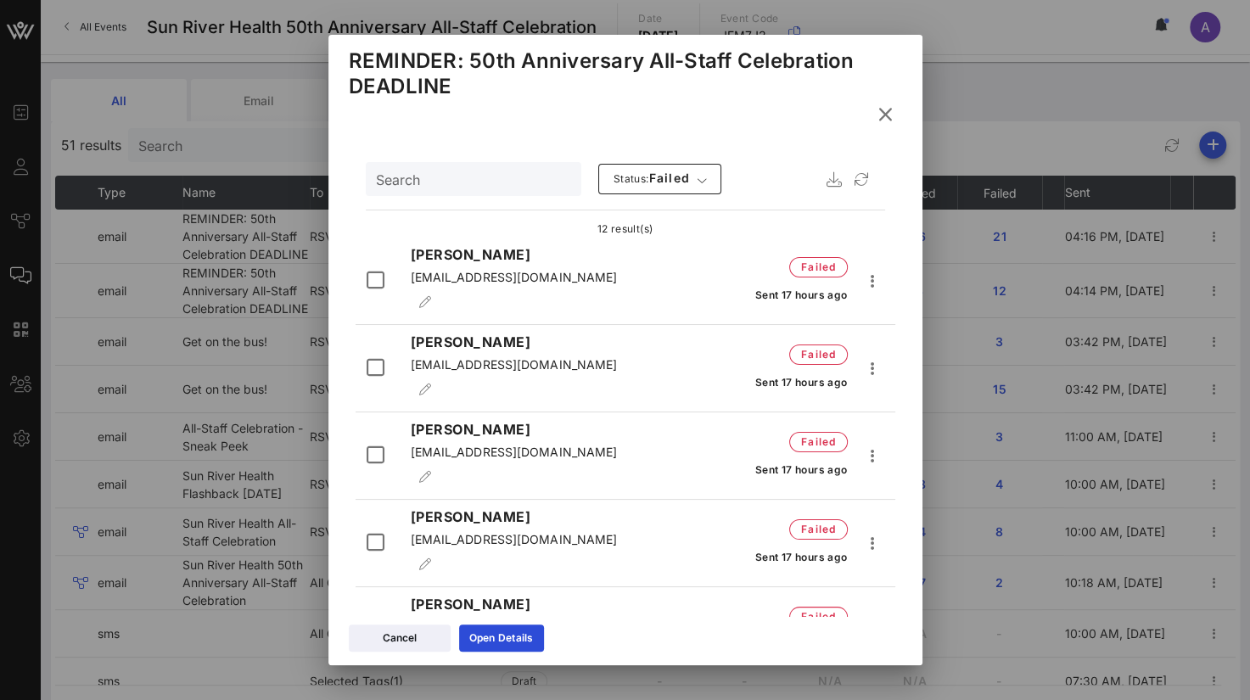
click at [885, 116] on icon at bounding box center [885, 115] width 23 height 25
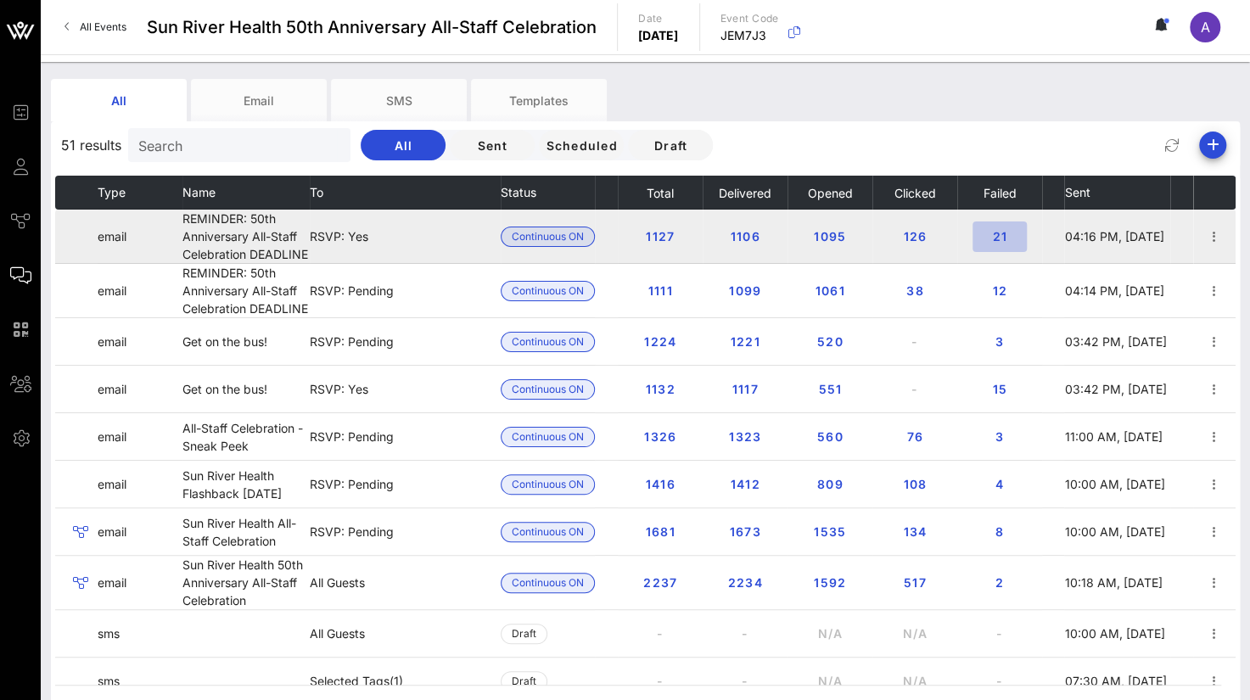
click at [997, 242] on span "21" at bounding box center [999, 236] width 27 height 14
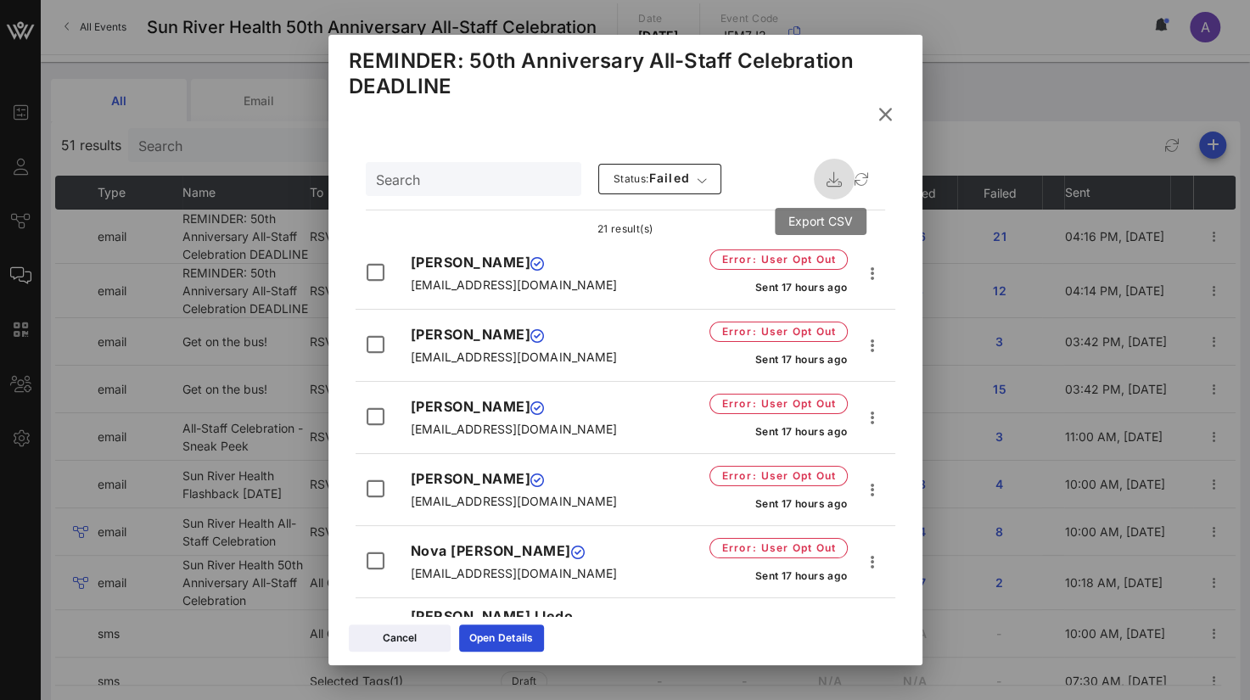
click at [824, 179] on icon "button" at bounding box center [834, 179] width 20 height 20
click at [881, 110] on icon at bounding box center [886, 114] width 24 height 21
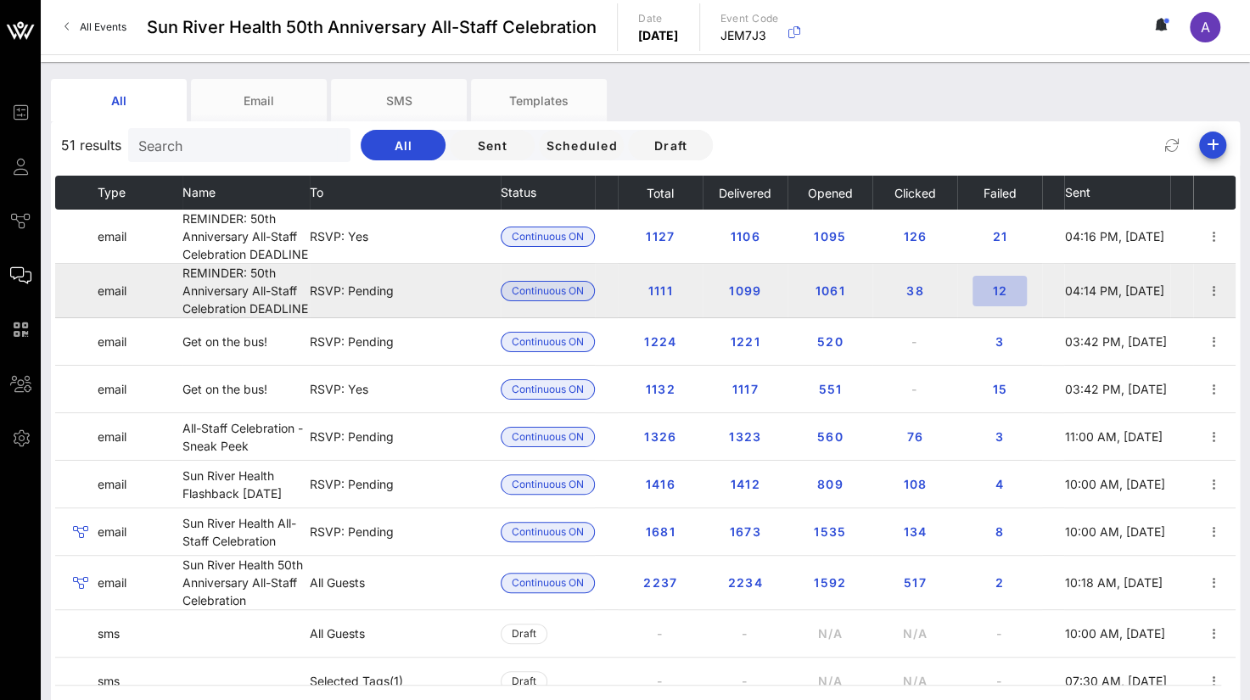
click at [998, 289] on span "12" at bounding box center [999, 291] width 27 height 14
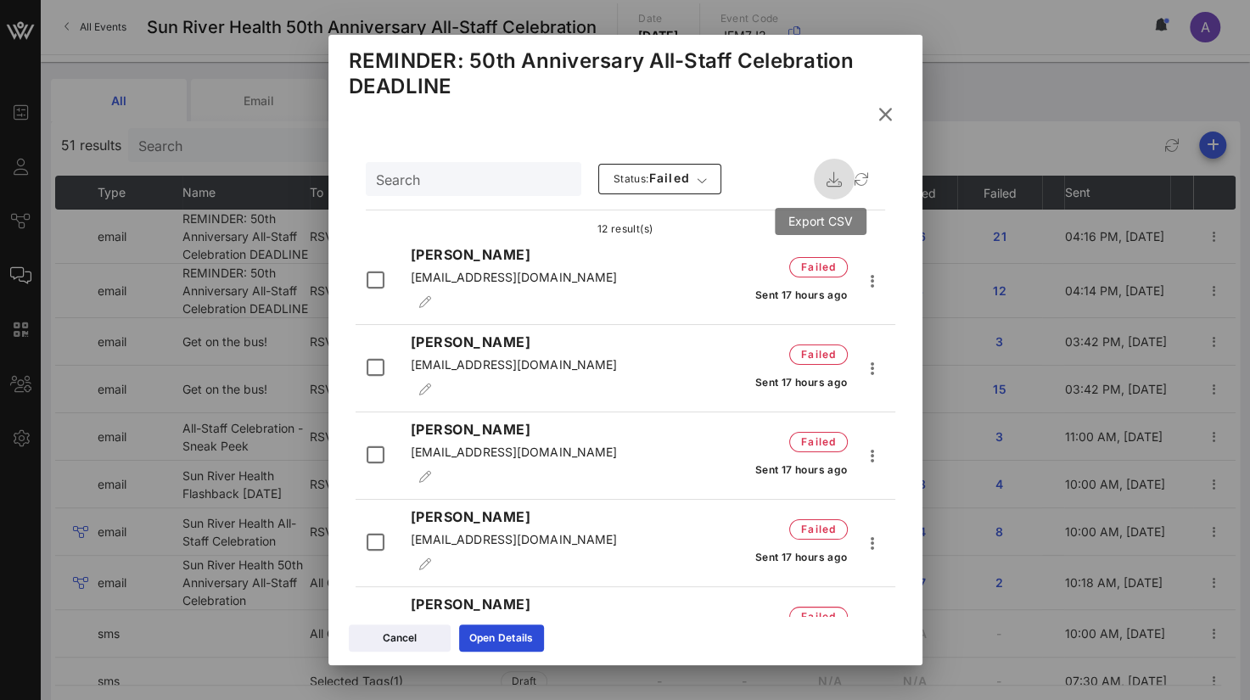
click at [824, 181] on icon "button" at bounding box center [834, 179] width 20 height 20
click at [885, 113] on icon at bounding box center [885, 115] width 25 height 24
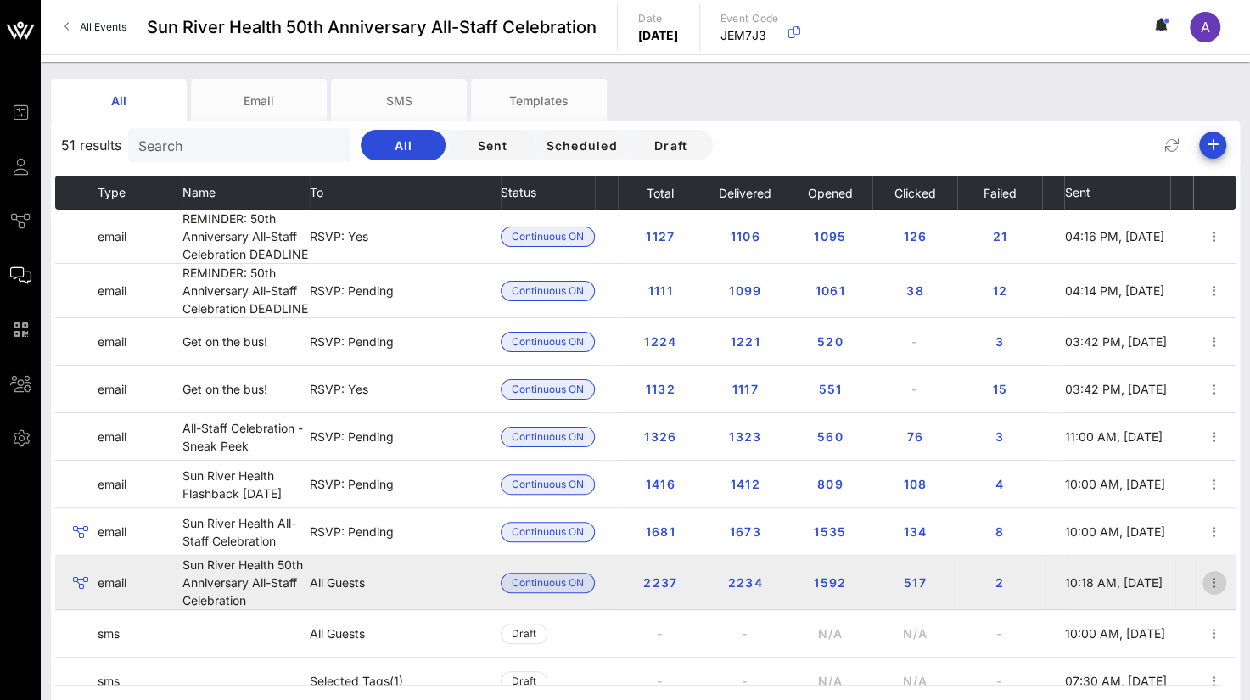
click at [1205, 577] on icon "button" at bounding box center [1215, 583] width 20 height 20
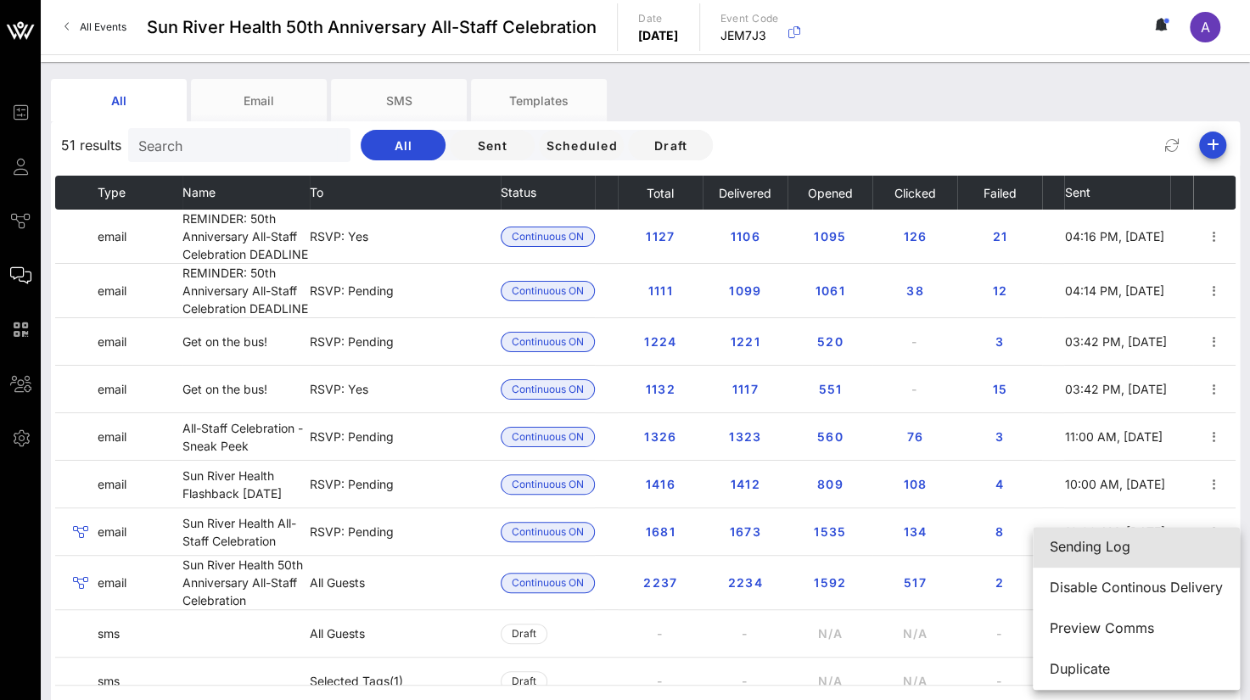
click at [1115, 549] on div "Sending Log" at bounding box center [1136, 547] width 173 height 16
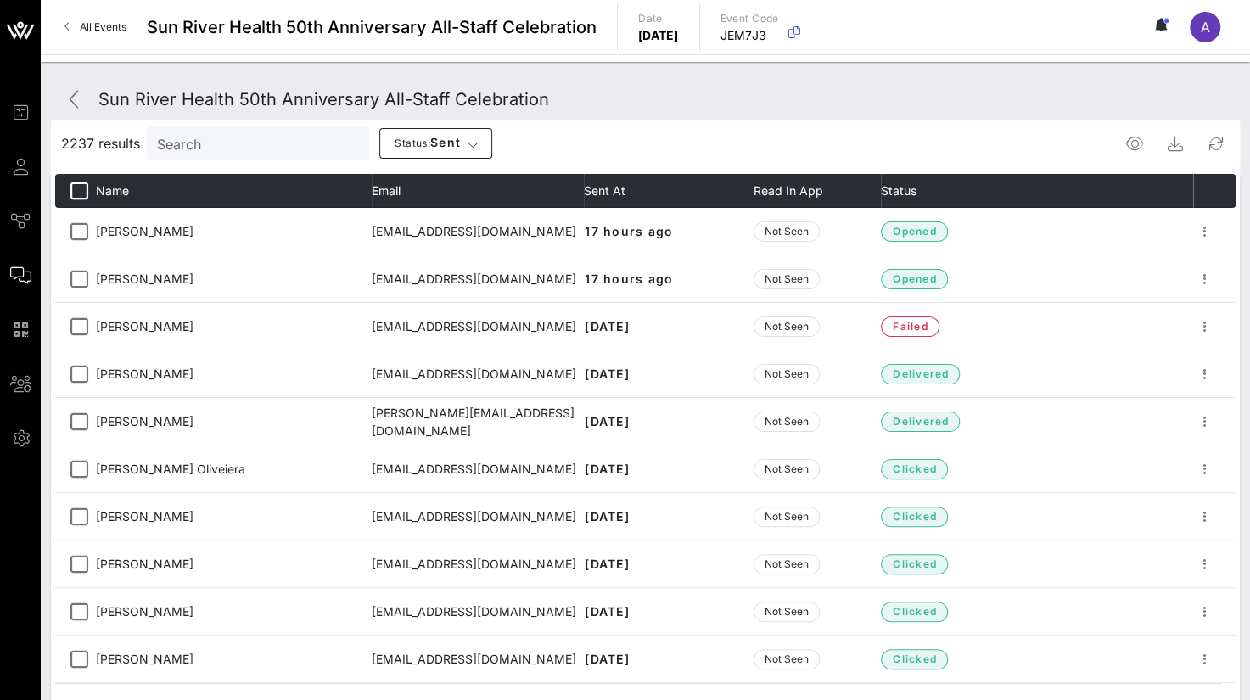
click at [184, 148] on input "Search" at bounding box center [256, 143] width 199 height 22
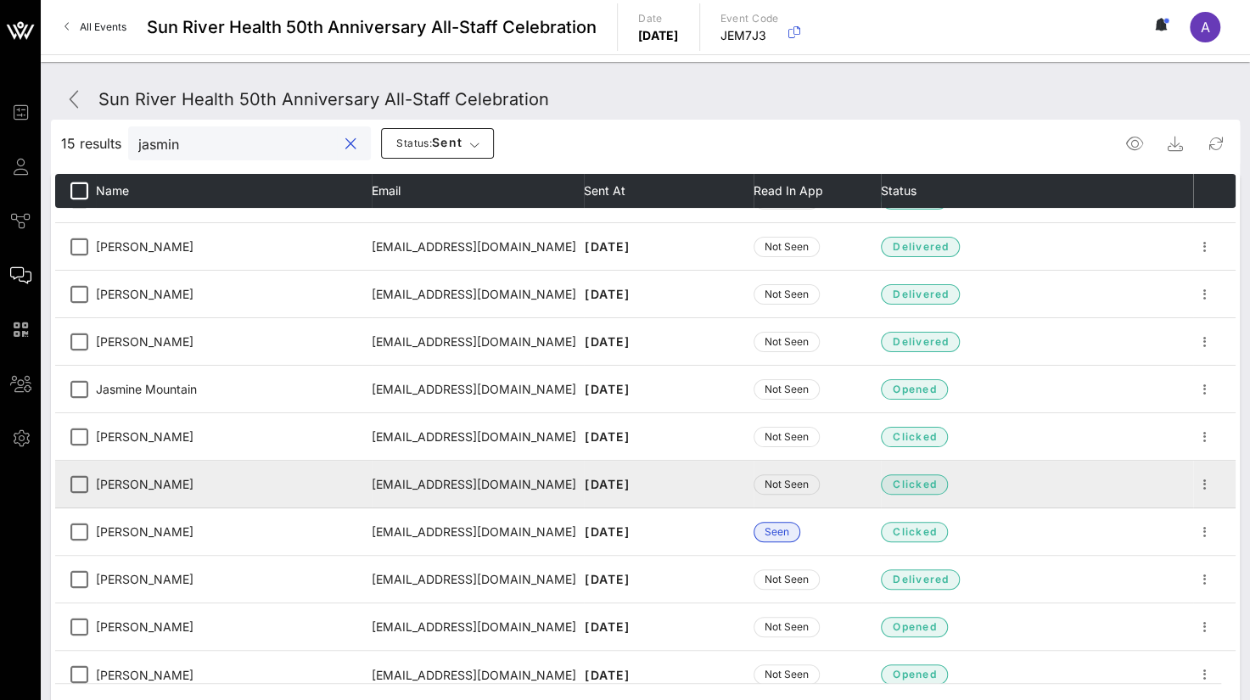
scroll to position [238, 0]
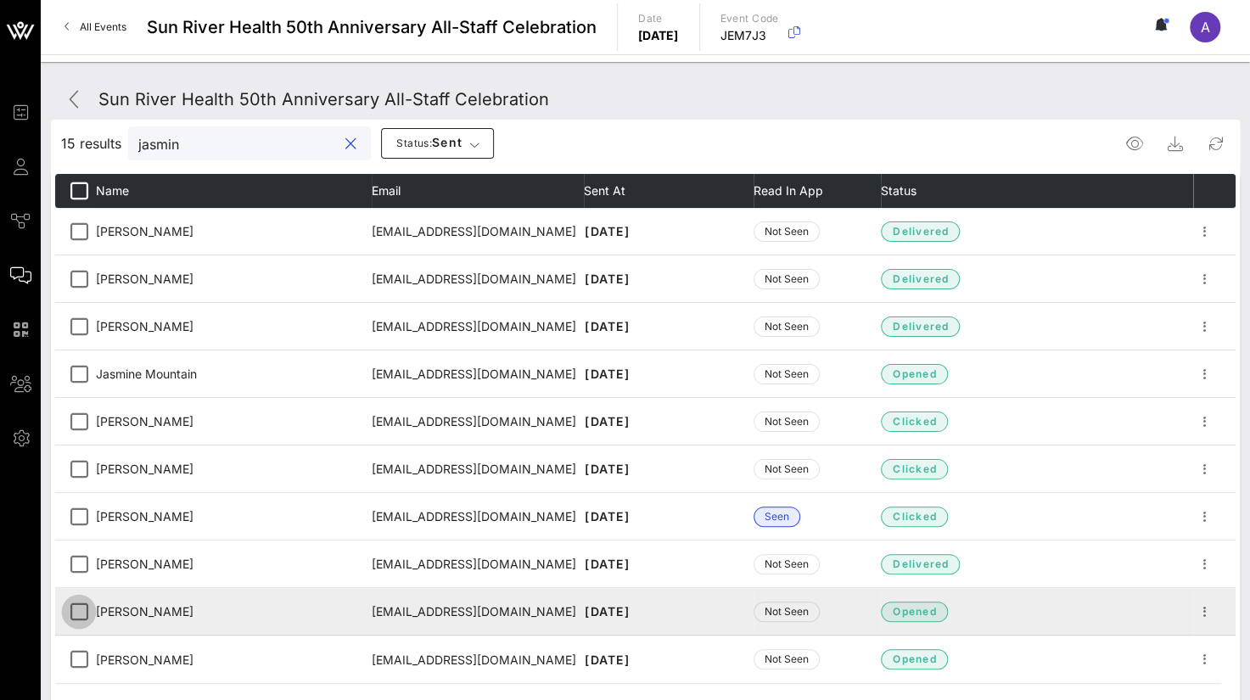
type input "jasmin"
click at [87, 612] on div at bounding box center [79, 612] width 29 height 29
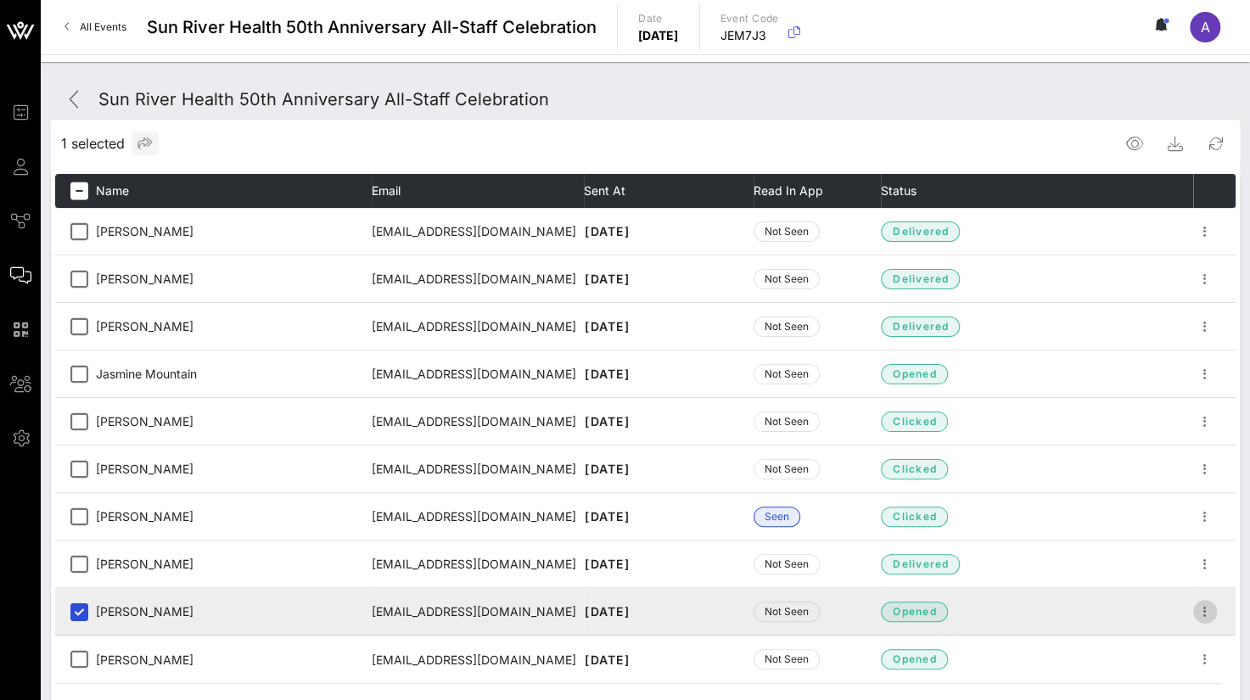
click at [1197, 611] on icon "button" at bounding box center [1205, 612] width 20 height 20
click at [1197, 643] on div "Resend" at bounding box center [1199, 643] width 47 height 16
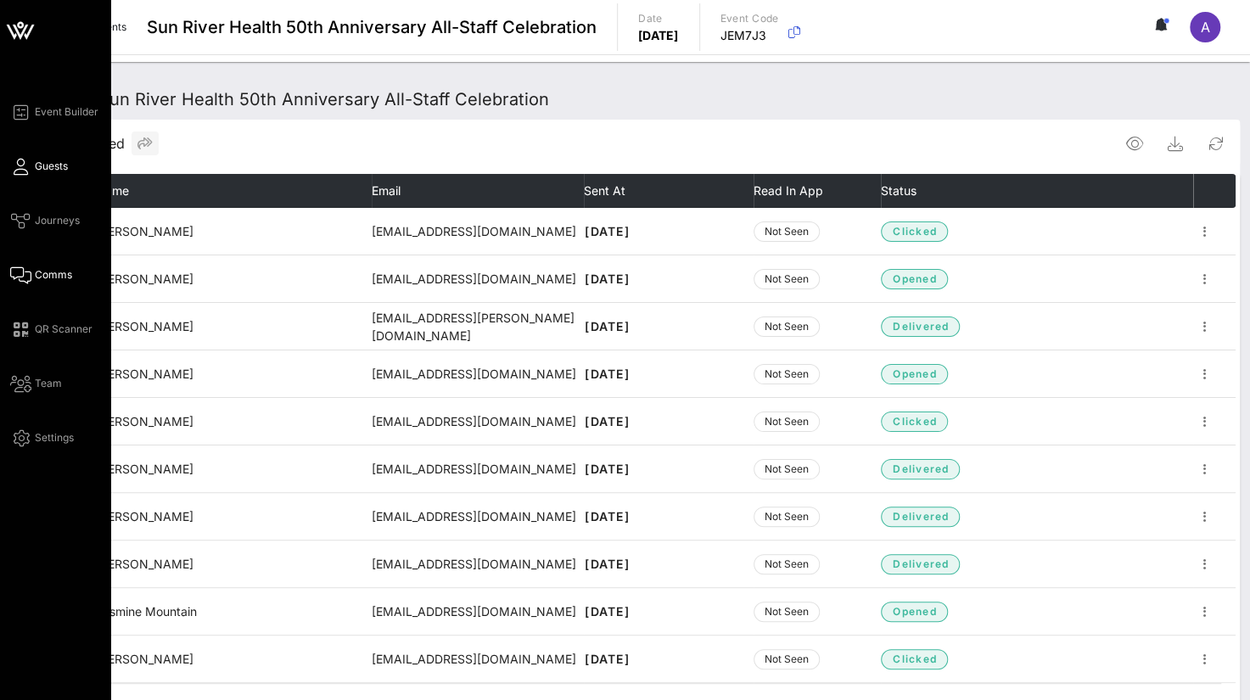
click at [44, 171] on span "Guests" at bounding box center [51, 166] width 33 height 15
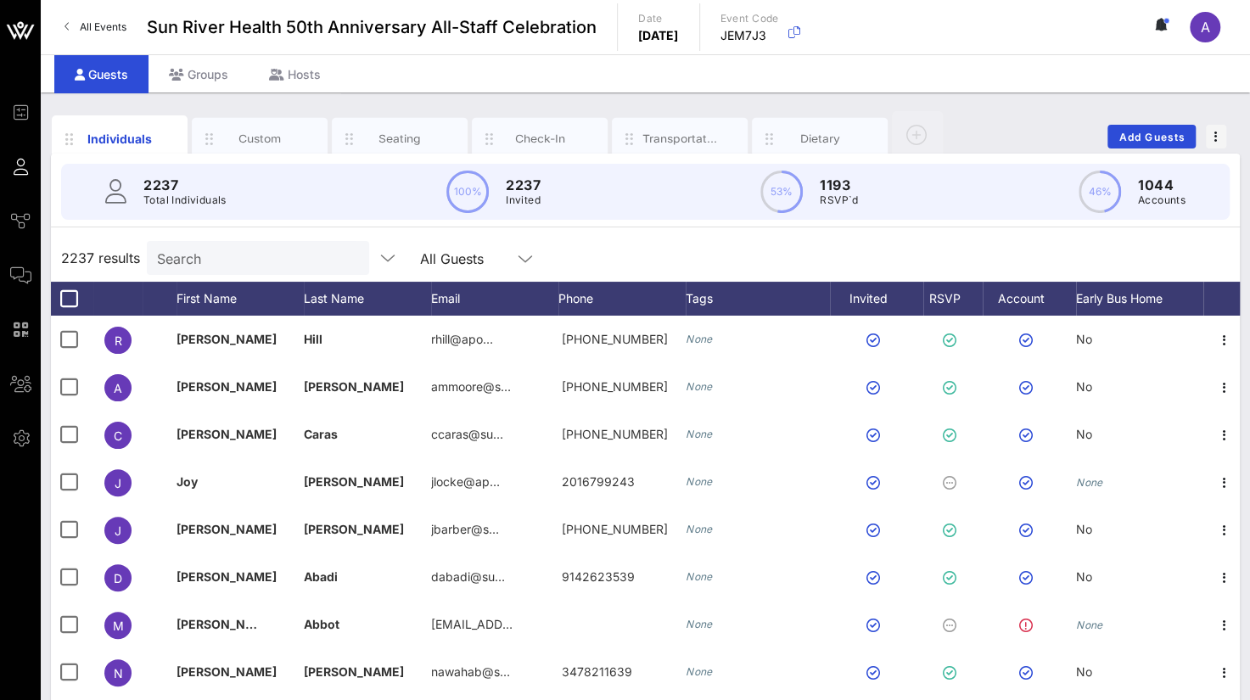
click at [226, 244] on div "Search" at bounding box center [256, 258] width 199 height 34
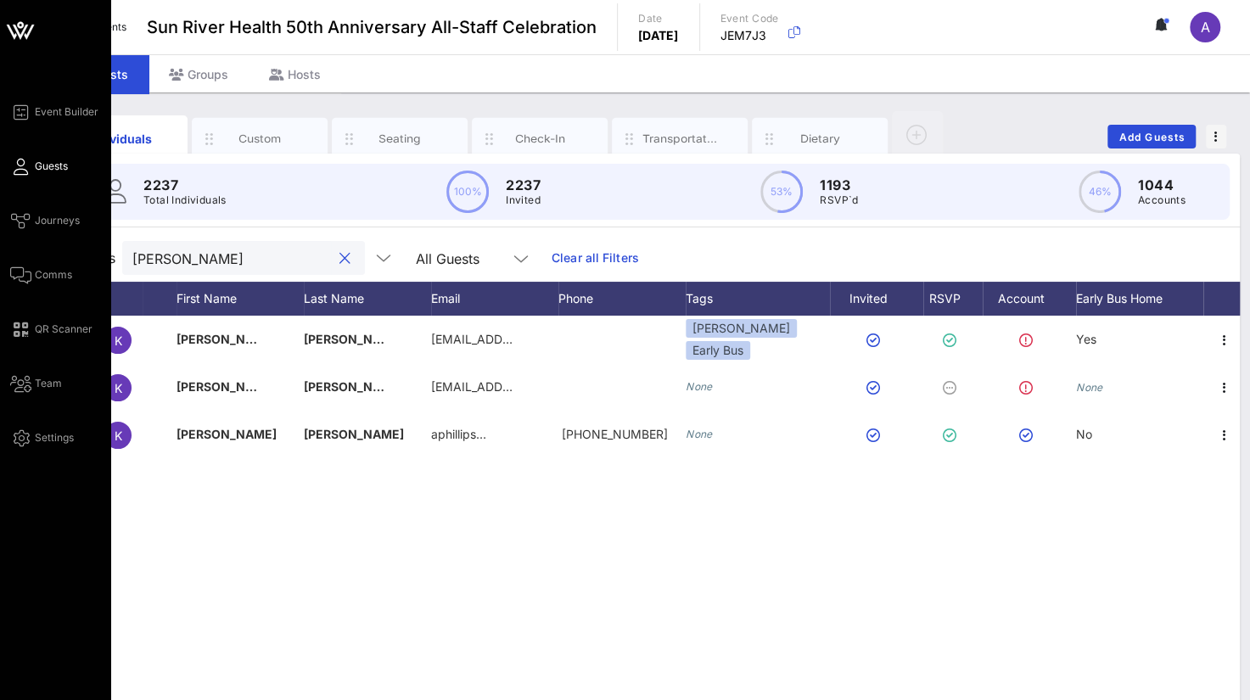
drag, startPoint x: 226, startPoint y: 264, endPoint x: 8, endPoint y: 242, distance: 218.4
click at [3, 242] on div "Event Builder Guests Journeys Comms QR Scanner Team Settings Sun River Health 5…" at bounding box center [625, 421] width 1250 height 842
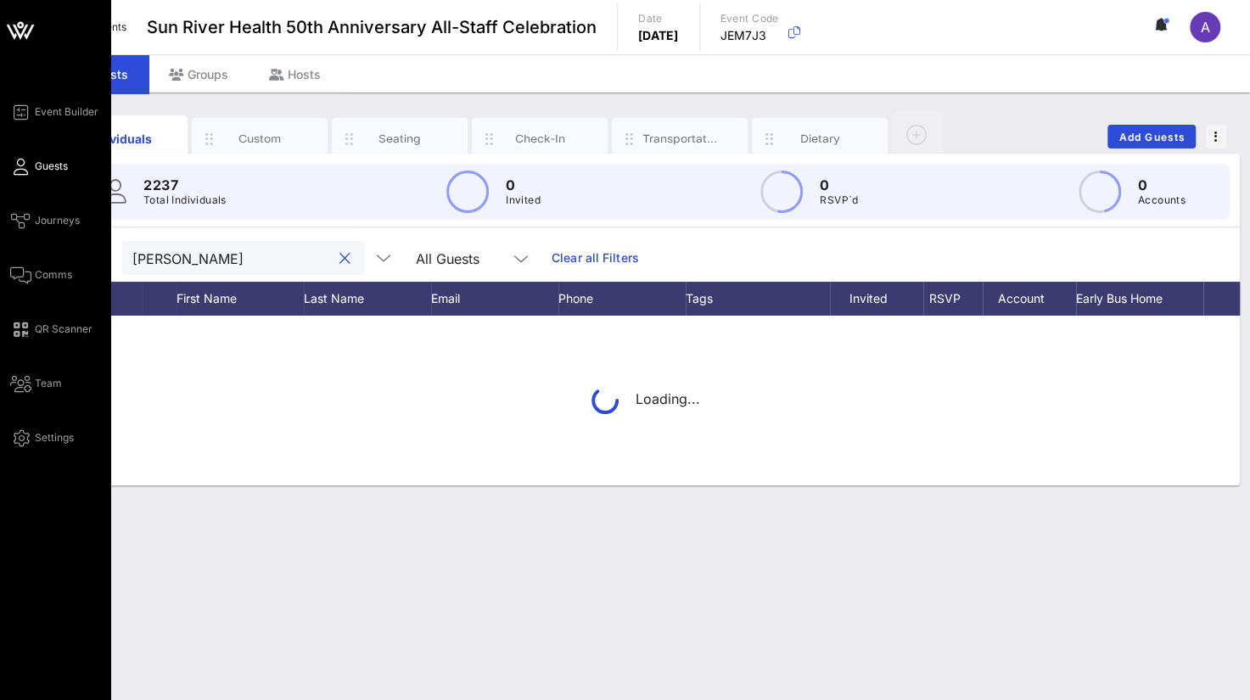
type input "[PERSON_NAME]"
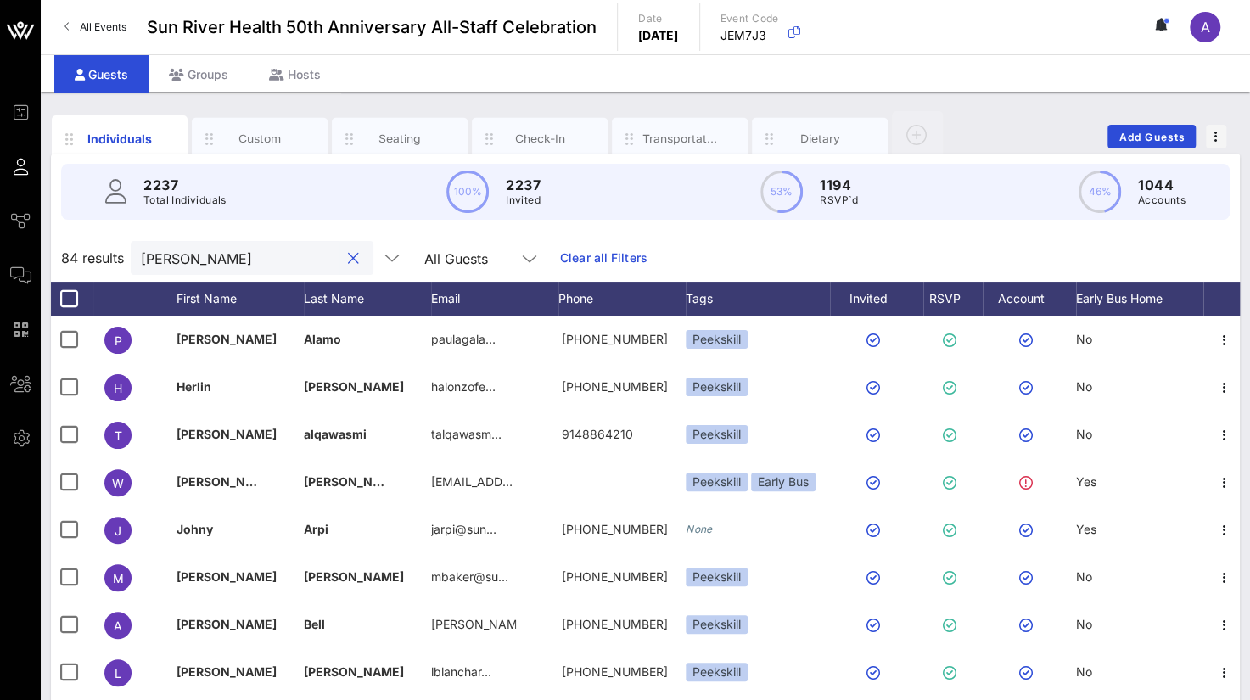
click at [219, 259] on input "[PERSON_NAME]" at bounding box center [240, 258] width 199 height 22
click at [343, 267] on div at bounding box center [353, 259] width 20 height 20
click at [348, 261] on button "clear icon" at bounding box center [353, 258] width 11 height 17
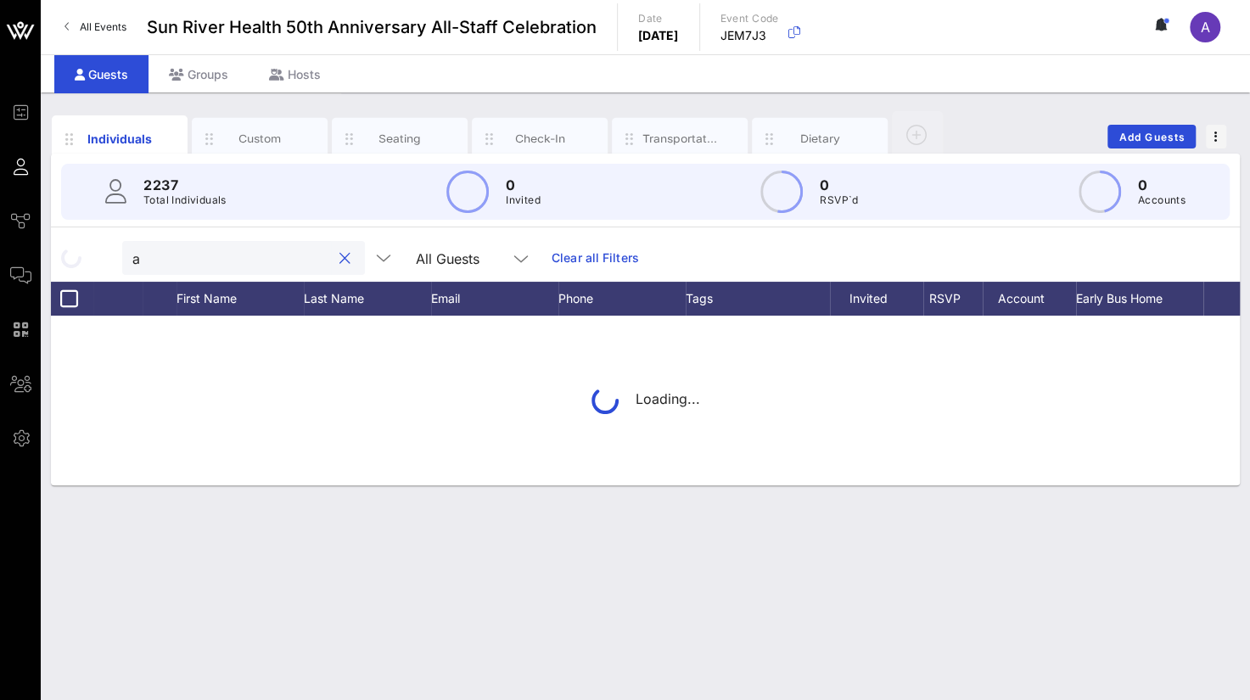
type input "a"
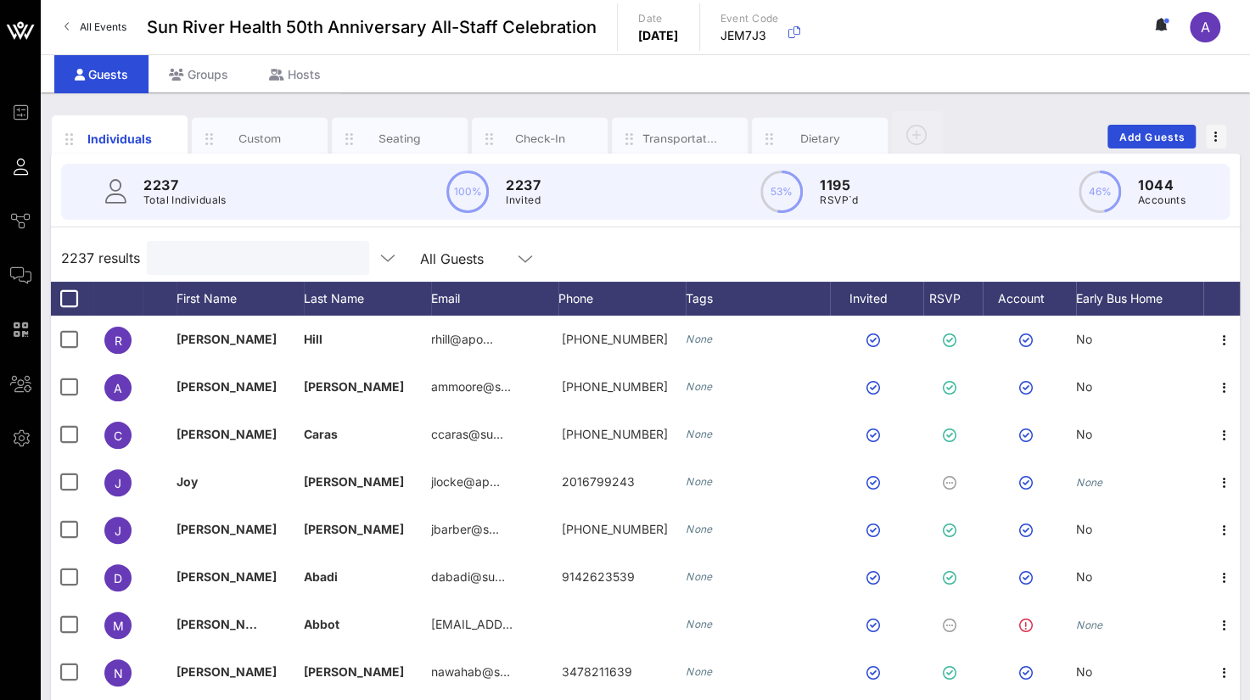
click at [177, 261] on input "text" at bounding box center [256, 258] width 199 height 22
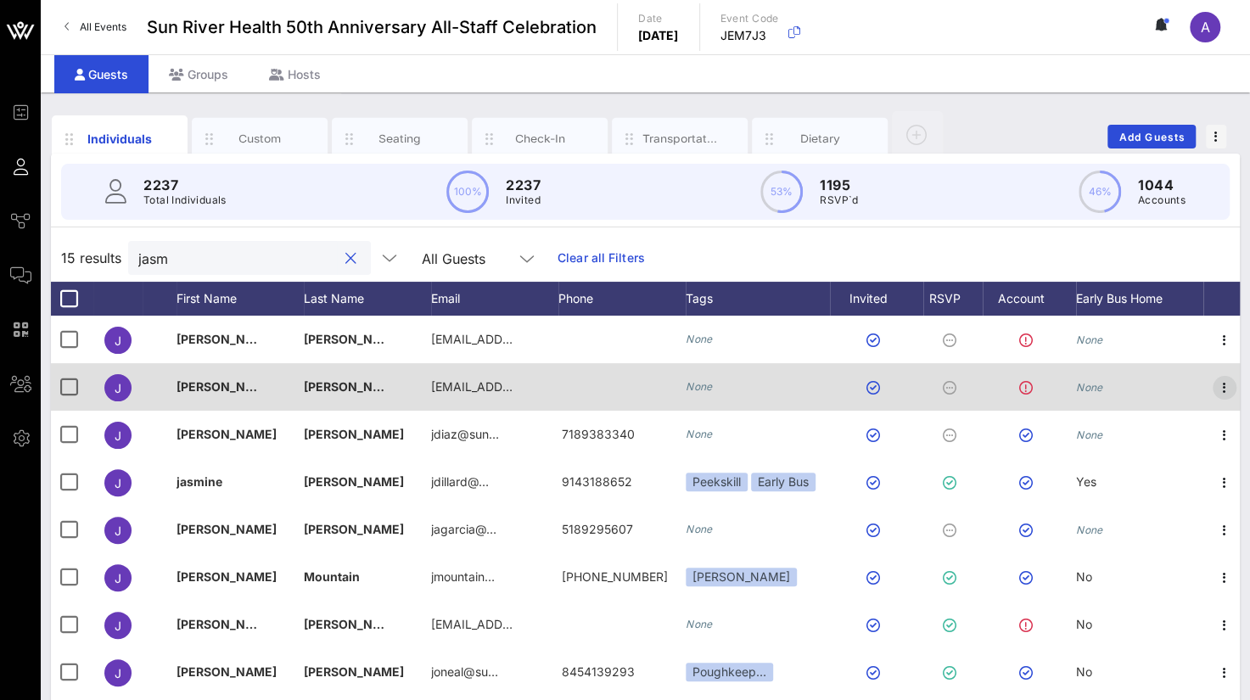
type input "jasm"
click at [1226, 385] on icon "button" at bounding box center [1225, 388] width 20 height 20
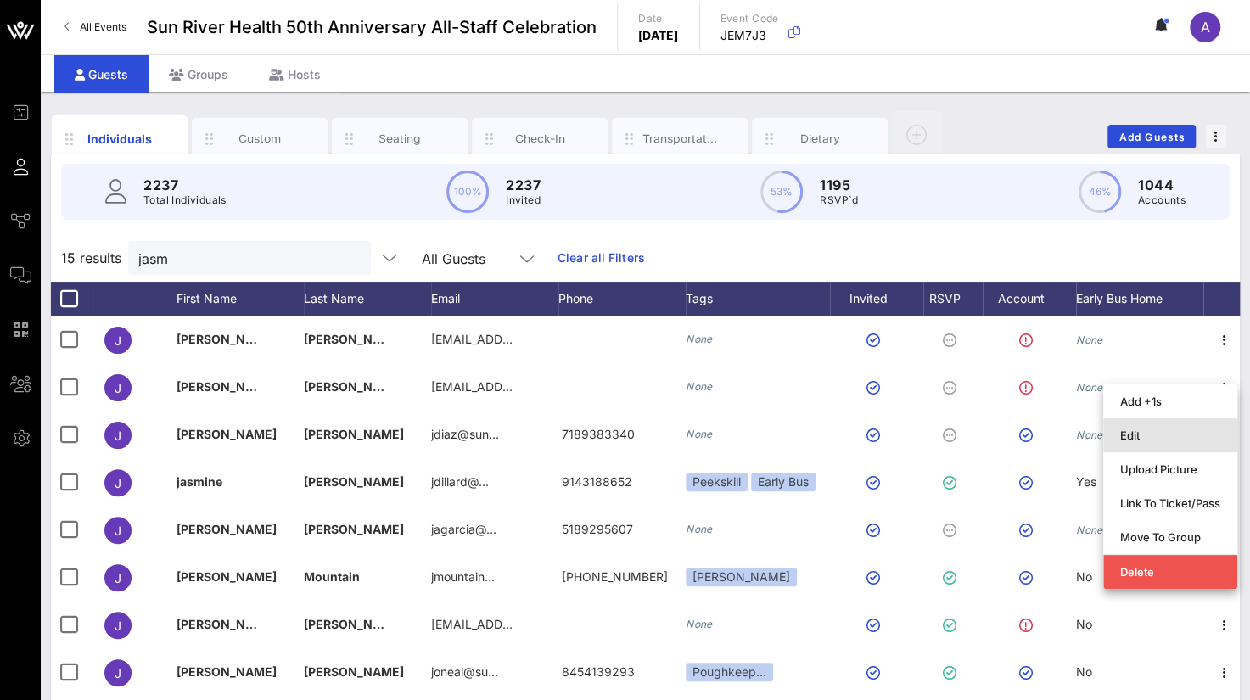
click at [1151, 435] on div "Edit" at bounding box center [1171, 436] width 100 height 14
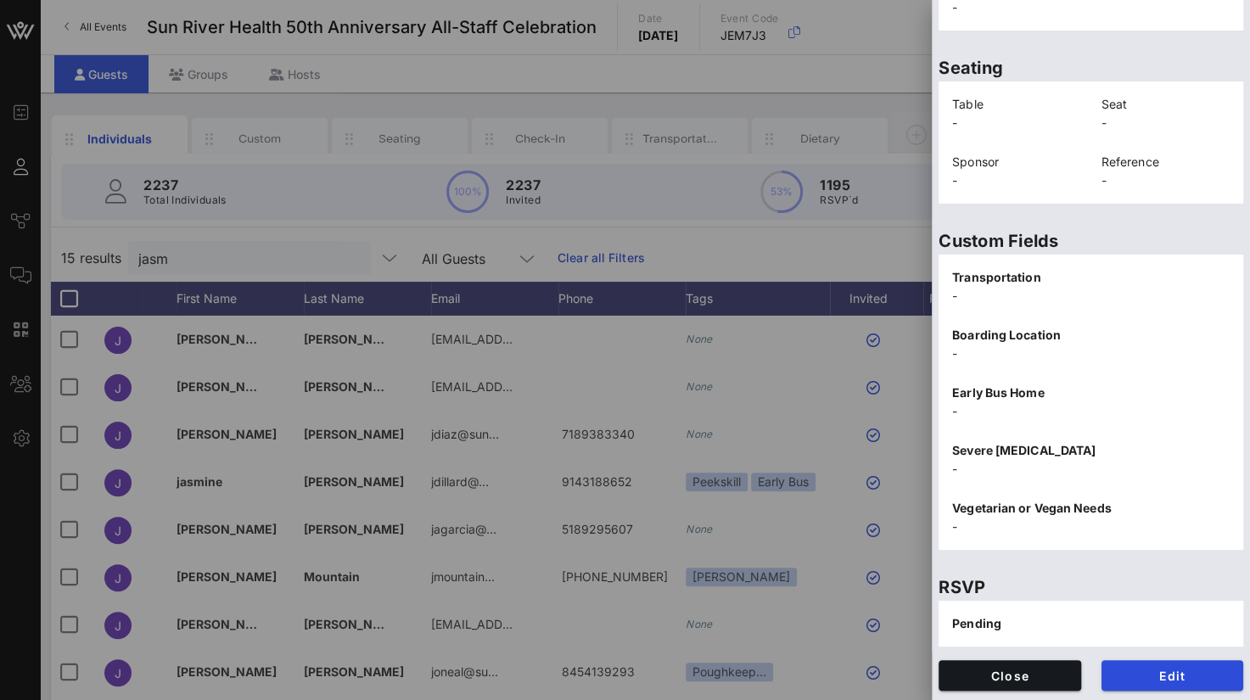
scroll to position [141, 0]
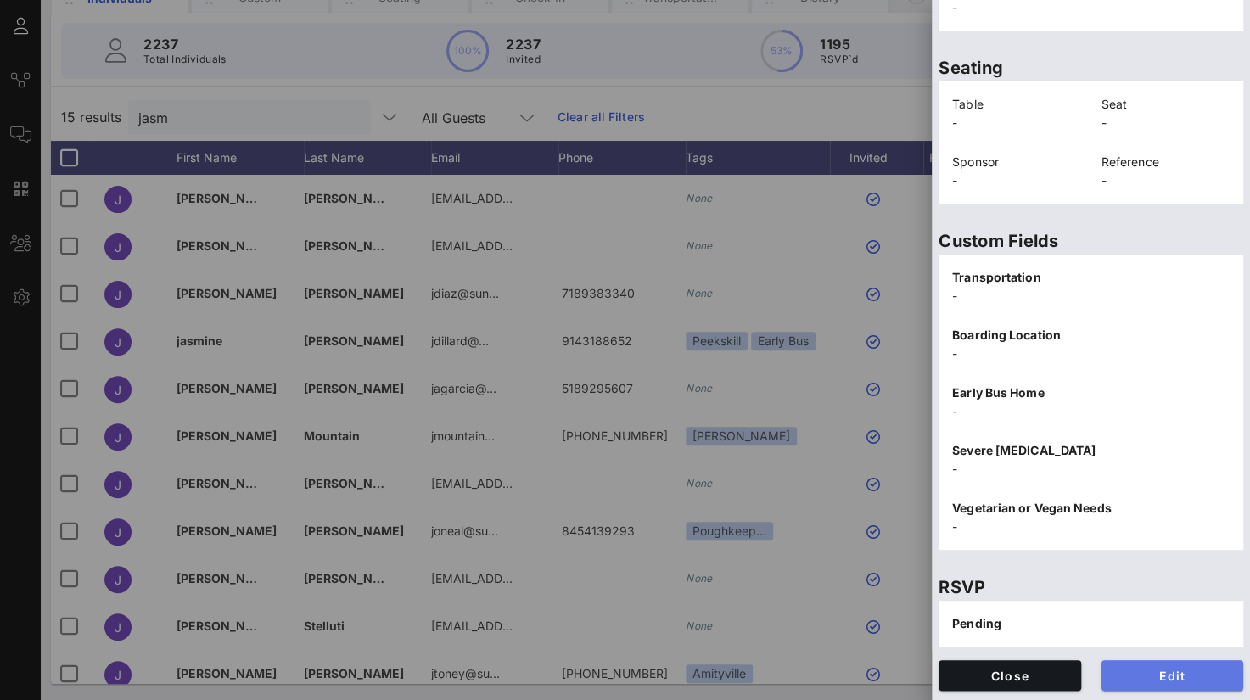
click at [1127, 672] on span "Edit" at bounding box center [1172, 676] width 115 height 14
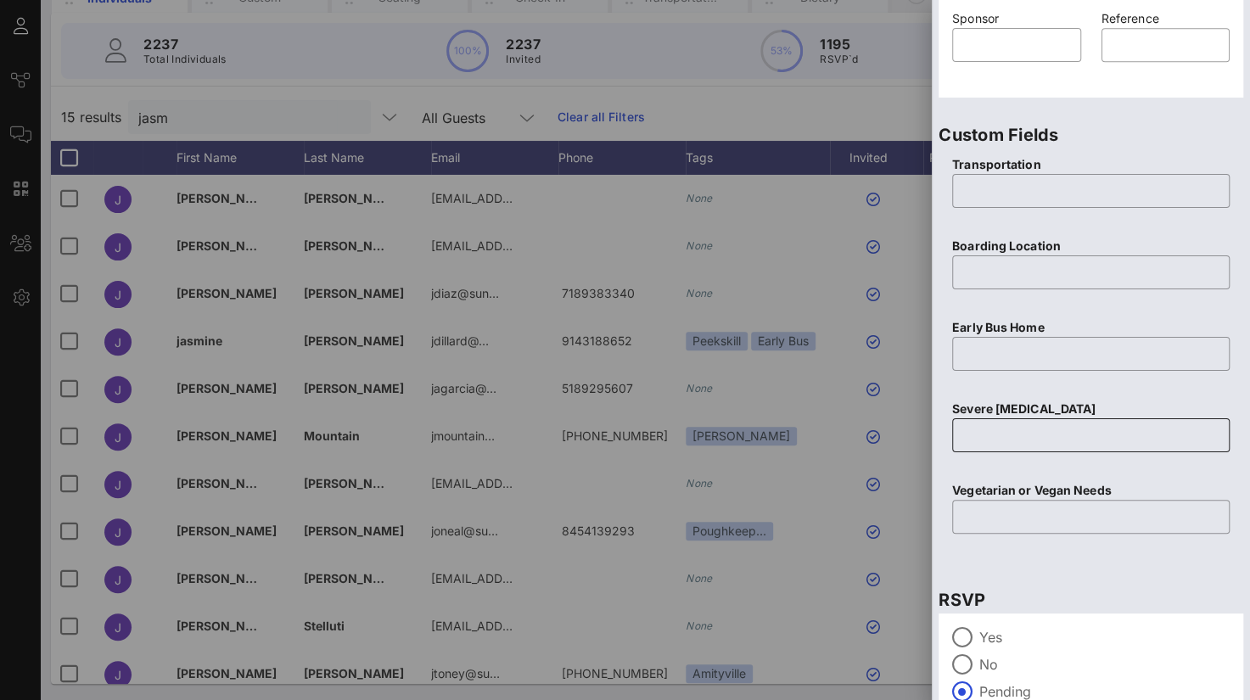
scroll to position [584, 0]
click at [960, 629] on div at bounding box center [962, 636] width 29 height 29
click at [977, 439] on input "text" at bounding box center [1091, 434] width 257 height 27
type input "None"
click at [980, 510] on input "text" at bounding box center [1091, 516] width 257 height 27
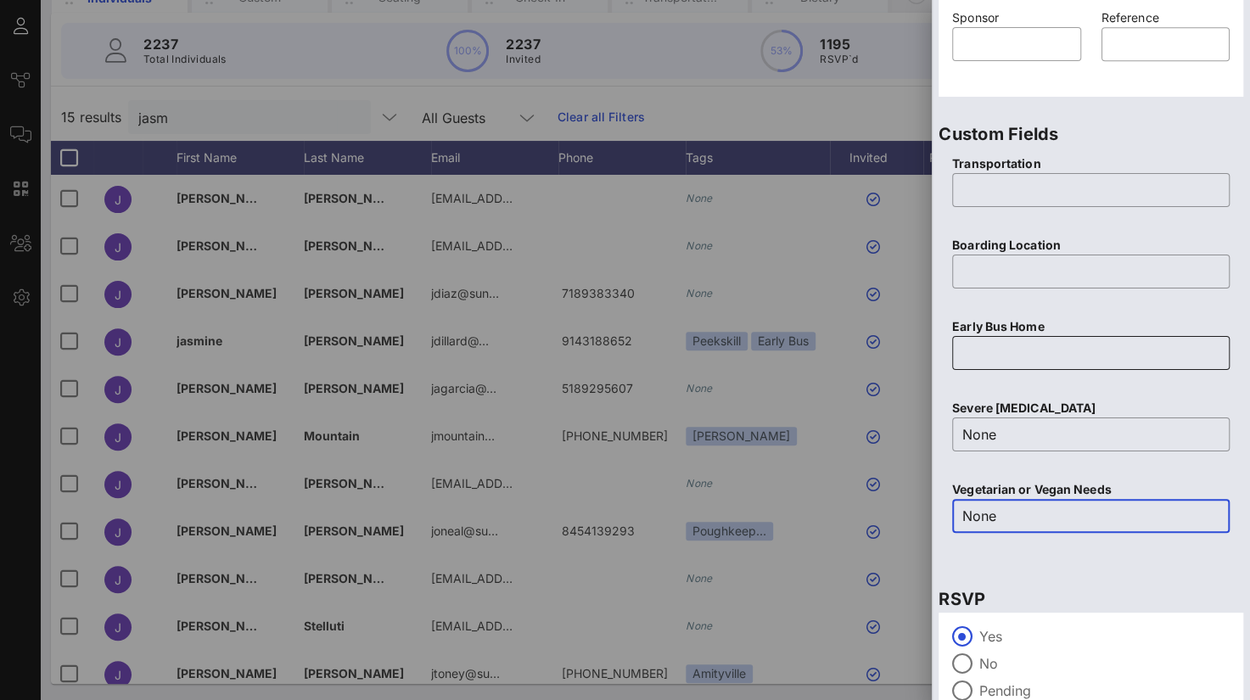
type input "None"
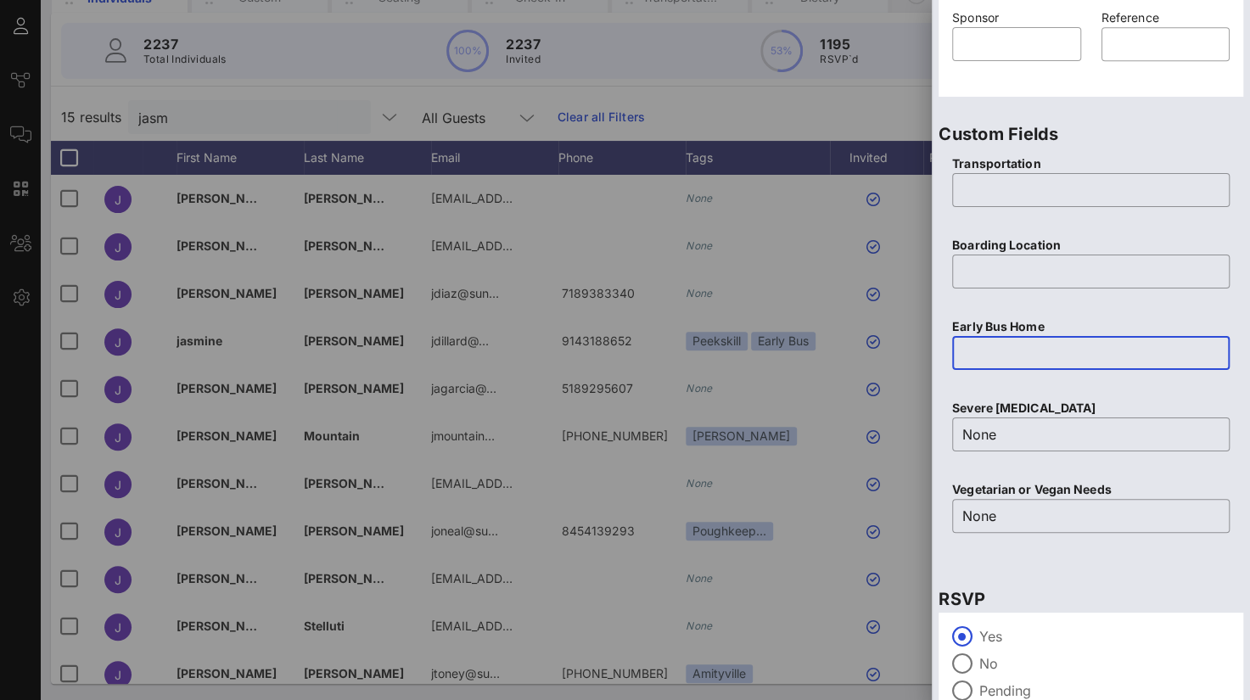
click at [984, 348] on input "text" at bounding box center [1091, 353] width 257 height 27
type input "No"
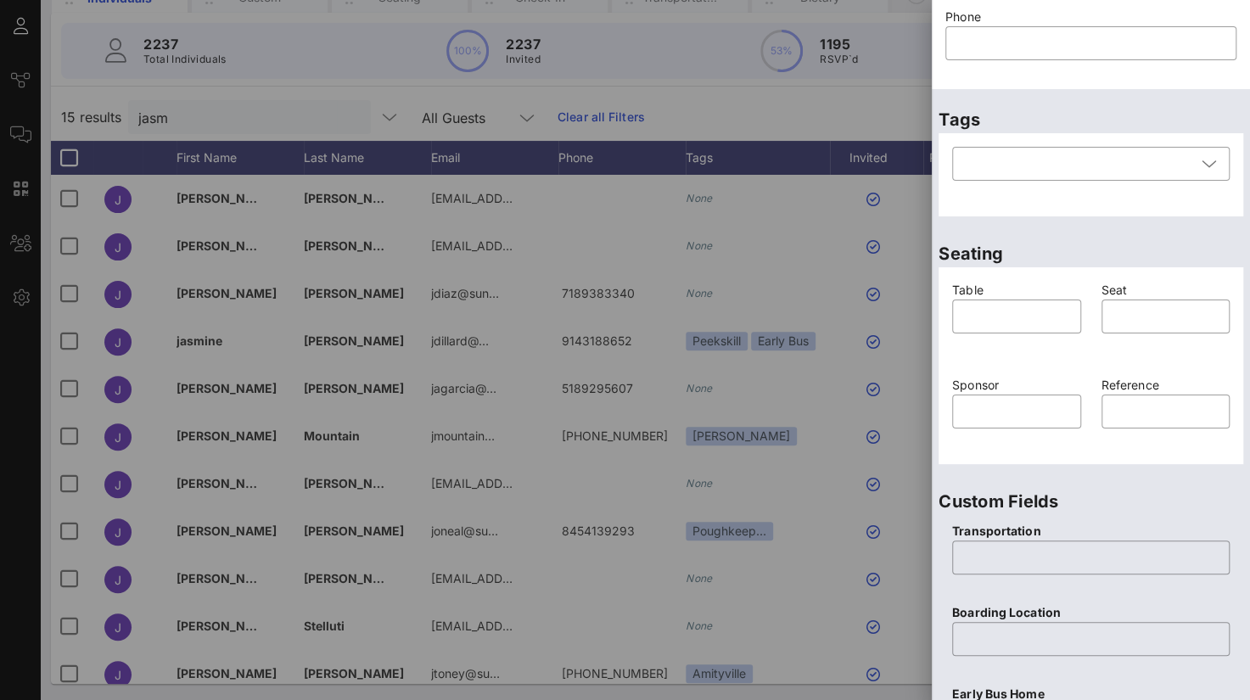
scroll to position [347, 0]
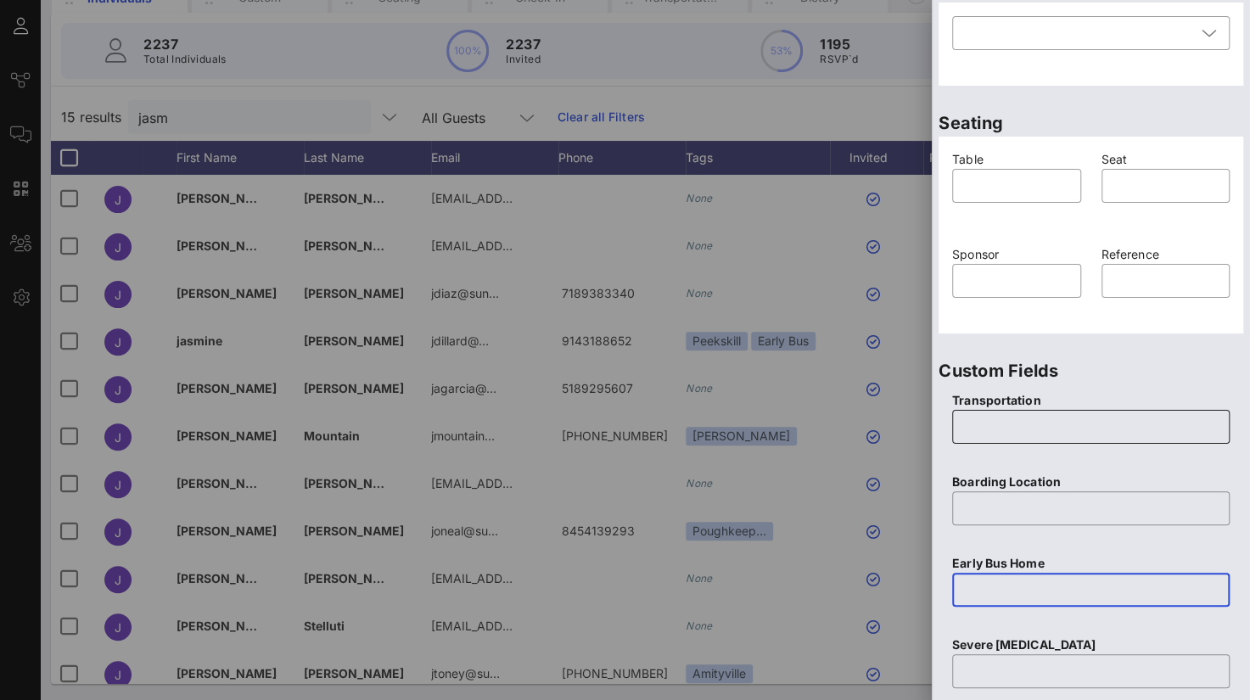
click at [978, 429] on input "text" at bounding box center [1091, 426] width 257 height 27
type input "Yes"
click at [980, 503] on input "text" at bounding box center [1091, 508] width 257 height 27
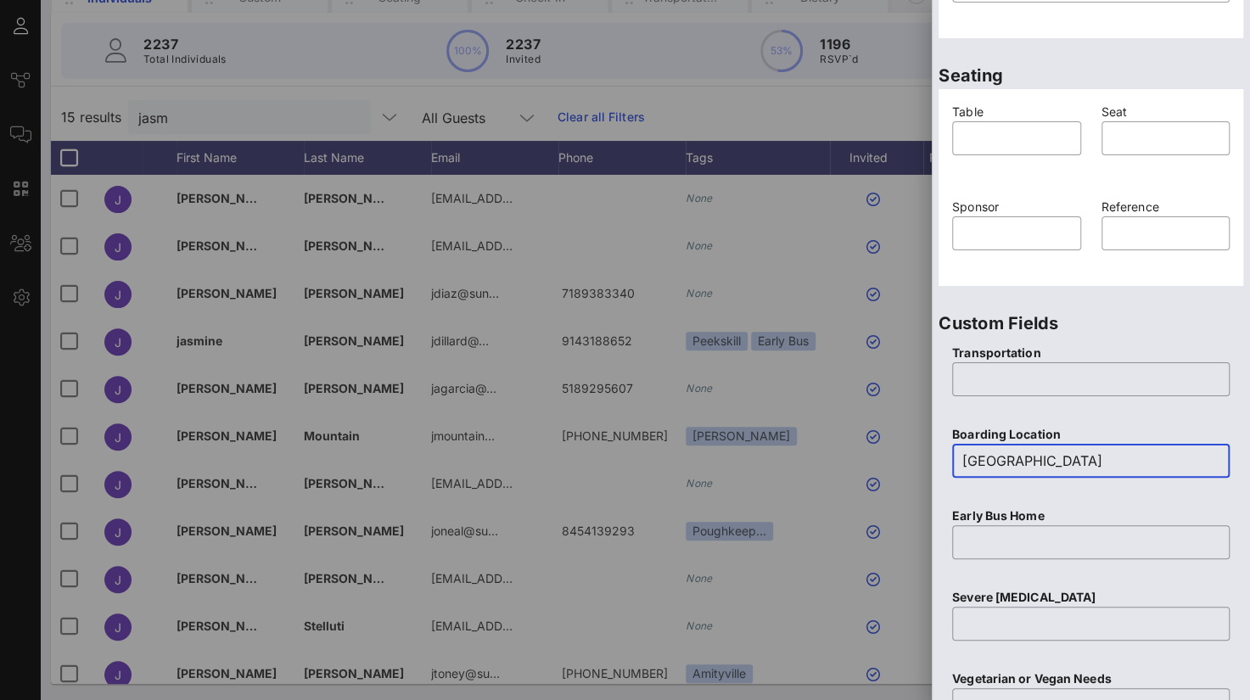
scroll to position [593, 0]
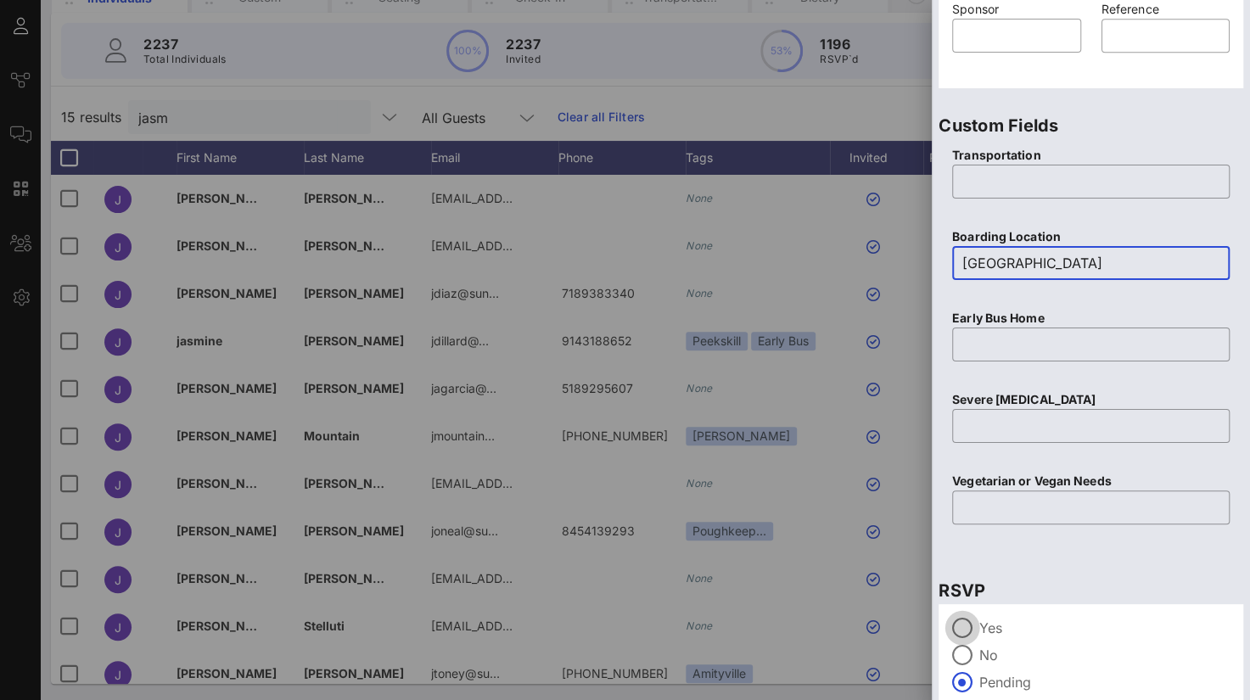
type input "[GEOGRAPHIC_DATA]"
click at [964, 629] on div at bounding box center [962, 628] width 29 height 29
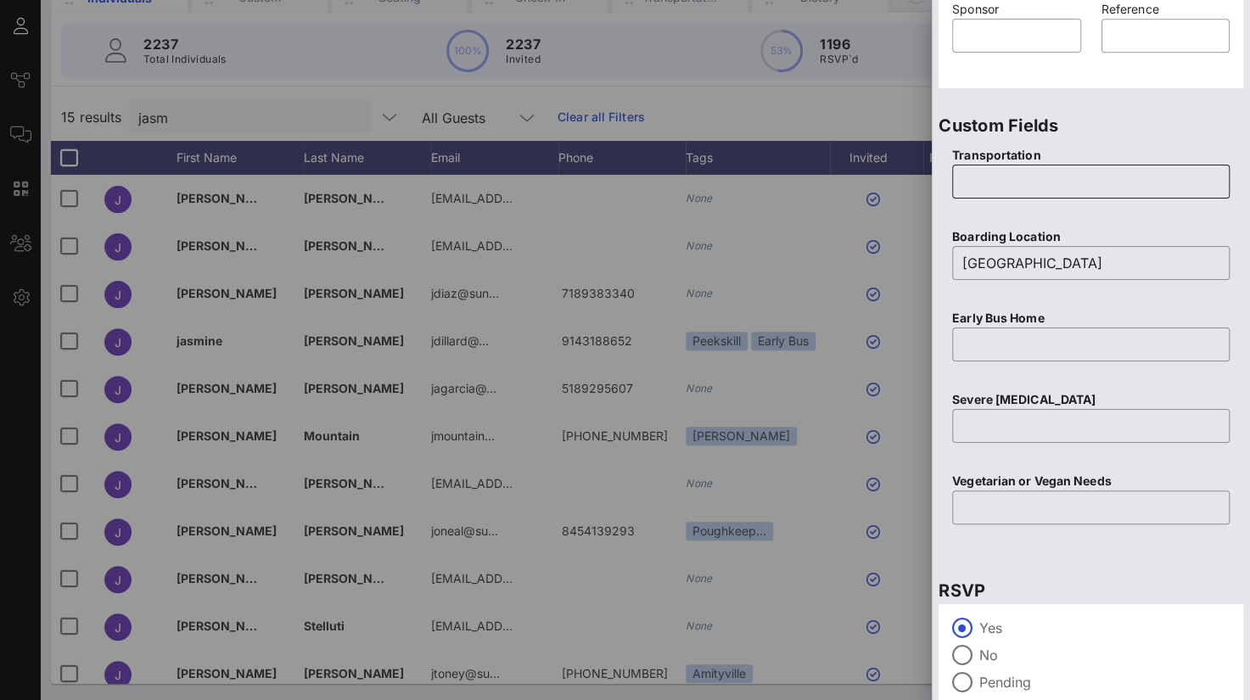
click at [1000, 182] on input "text" at bounding box center [1091, 181] width 257 height 27
type input "Yes"
click at [966, 342] on input "text" at bounding box center [1091, 344] width 257 height 27
type input "No"
type input "None"
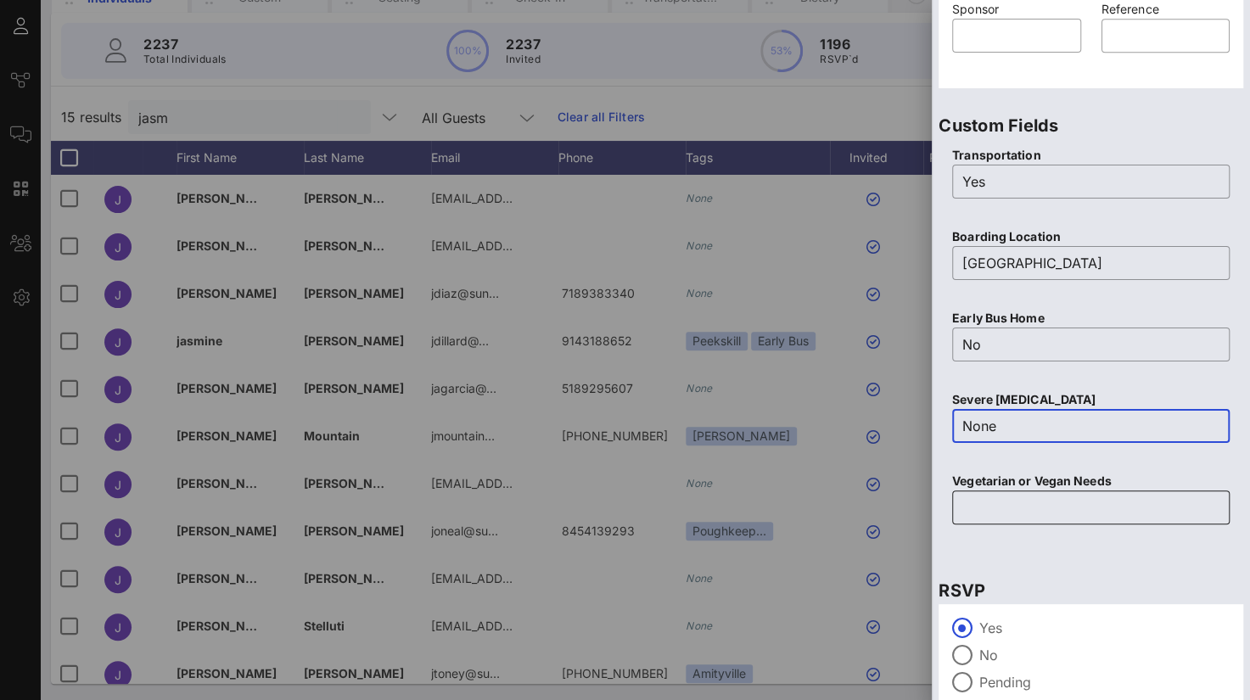
click at [980, 510] on input "text" at bounding box center [1091, 507] width 257 height 27
type input "Ni"
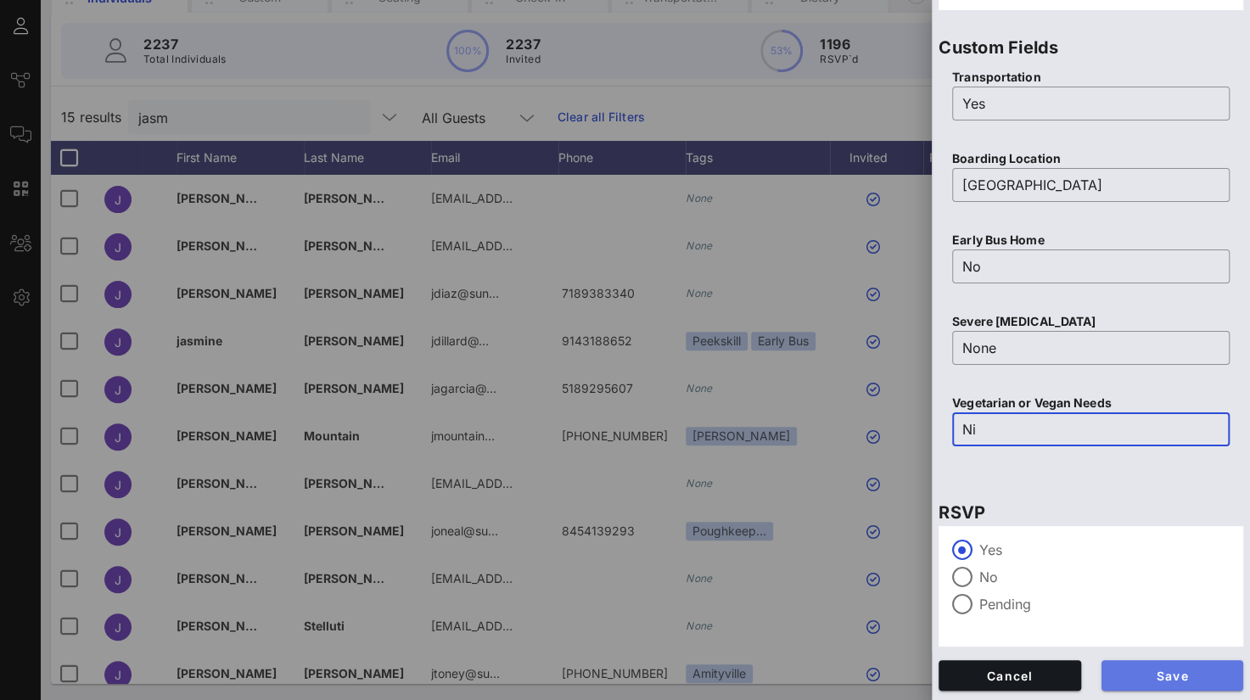
click at [1135, 672] on span "Save" at bounding box center [1172, 676] width 115 height 14
